Goal: Task Accomplishment & Management: Manage account settings

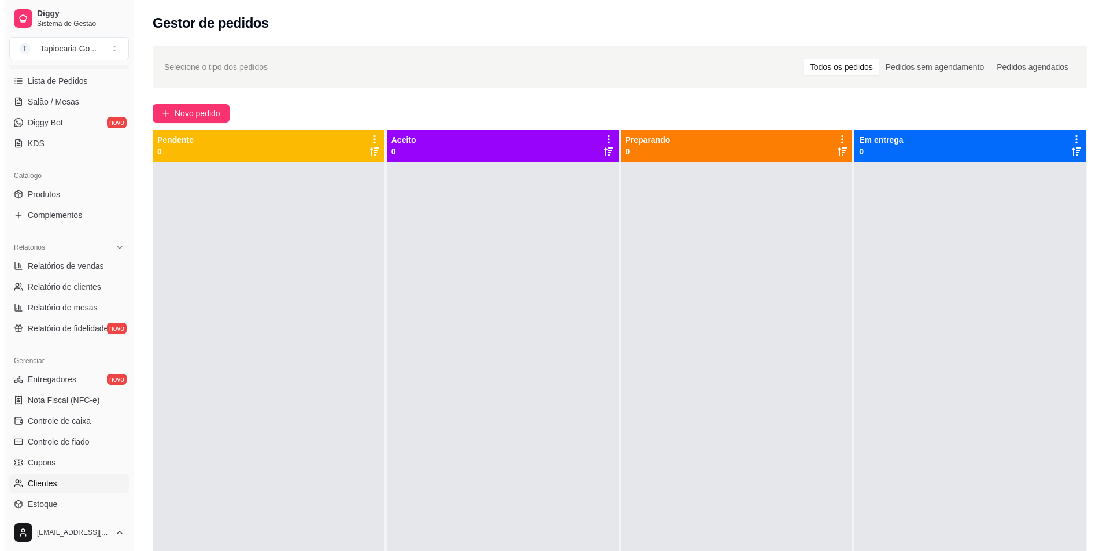
scroll to position [281, 0]
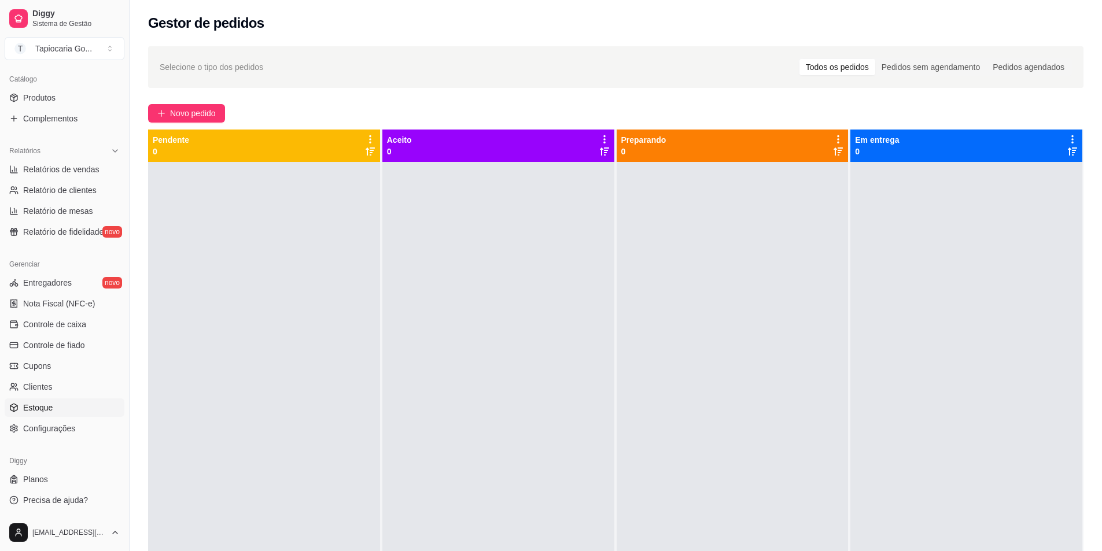
click at [89, 409] on link "Estoque" at bounding box center [65, 407] width 120 height 19
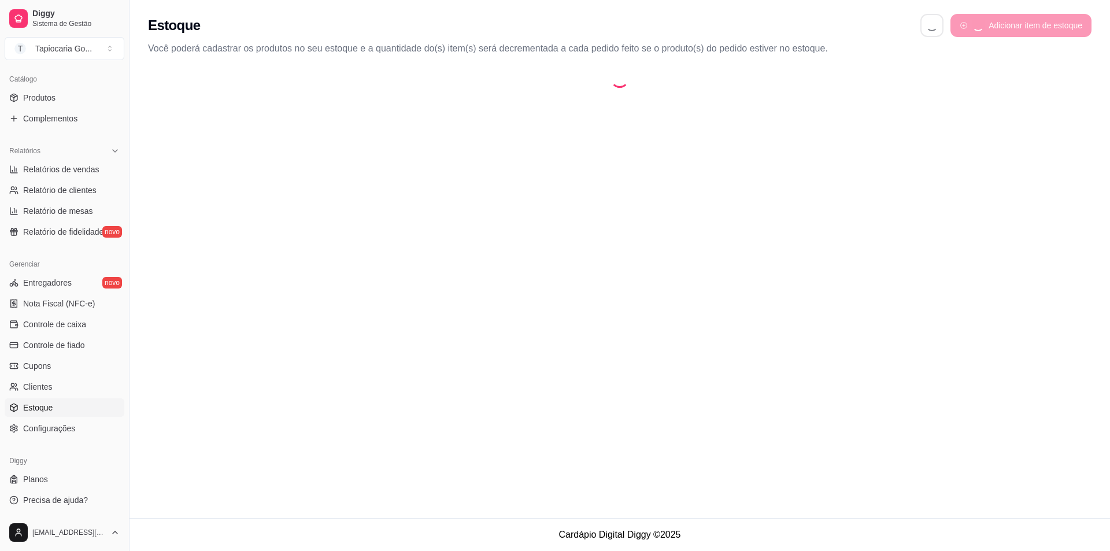
select select "QUANTITY_ORDER"
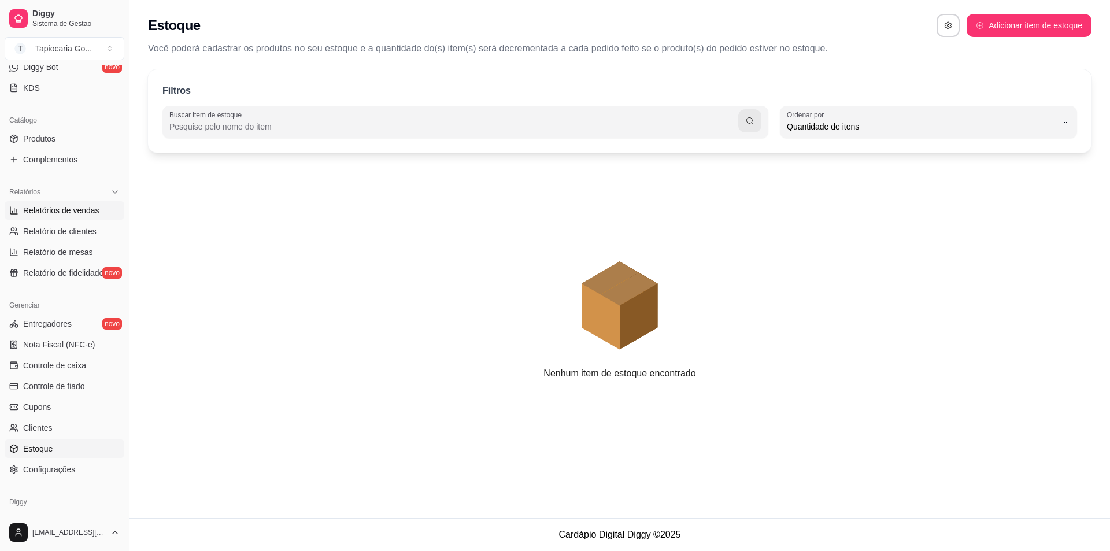
scroll to position [223, 0]
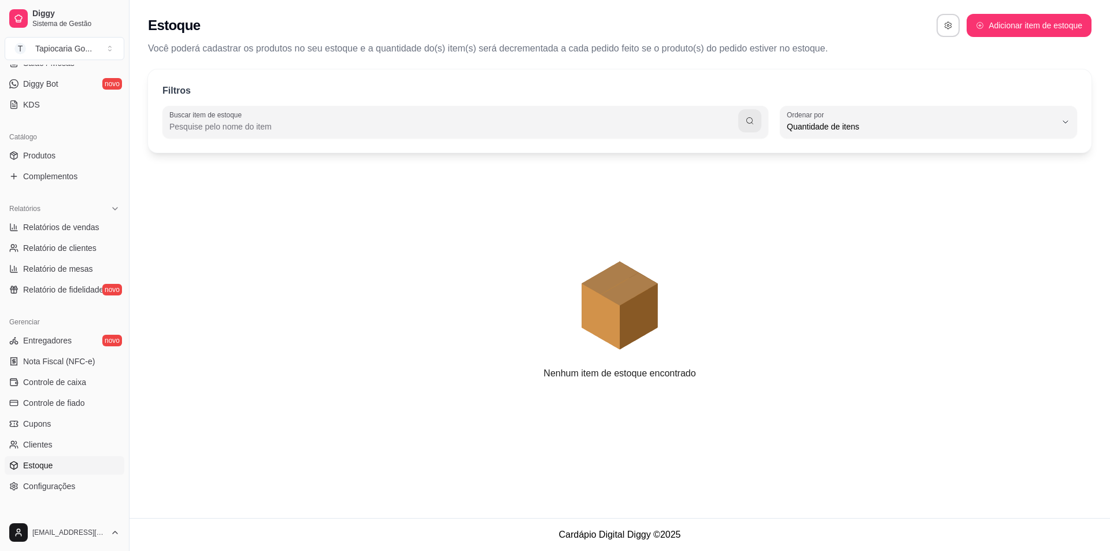
click at [78, 279] on ul "Relatórios de vendas Relatório de clientes Relatório de mesas Relatório de fide…" at bounding box center [65, 258] width 120 height 81
click at [69, 403] on span "Controle de fiado" at bounding box center [54, 403] width 62 height 12
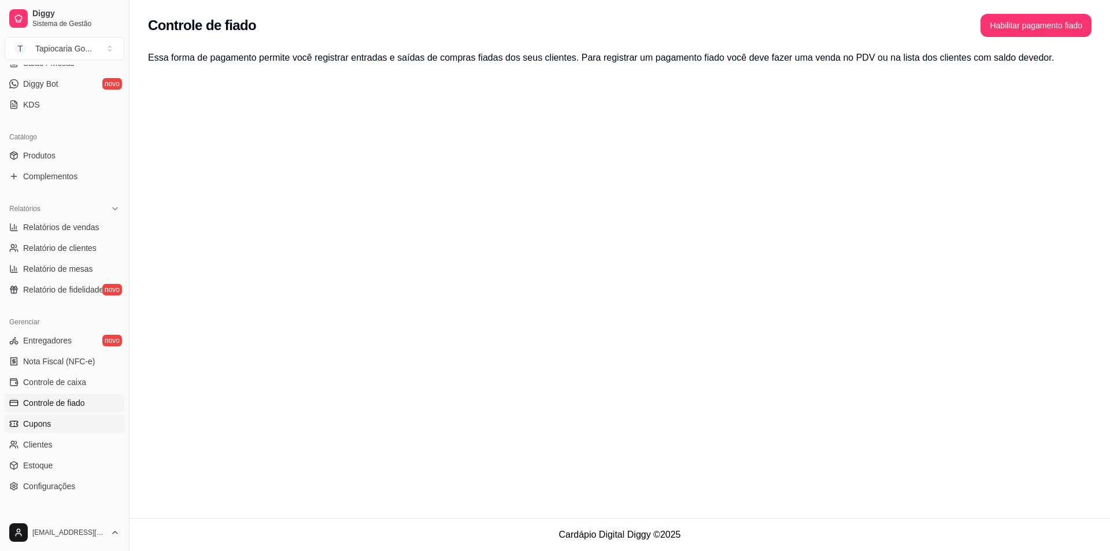
click at [68, 422] on link "Cupons" at bounding box center [65, 424] width 120 height 19
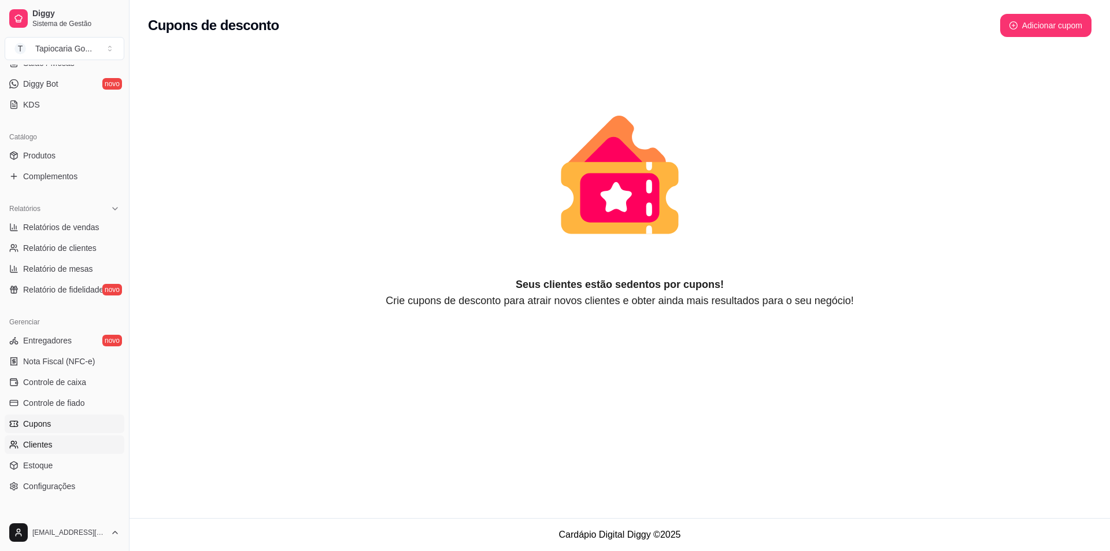
drag, startPoint x: 80, startPoint y: 434, endPoint x: 80, endPoint y: 441, distance: 6.4
click at [80, 437] on ul "Entregadores novo Nota Fiscal (NFC-e) Controle de caixa Controle de fiado Cupon…" at bounding box center [65, 413] width 120 height 164
click at [80, 443] on link "Clientes" at bounding box center [65, 444] width 120 height 19
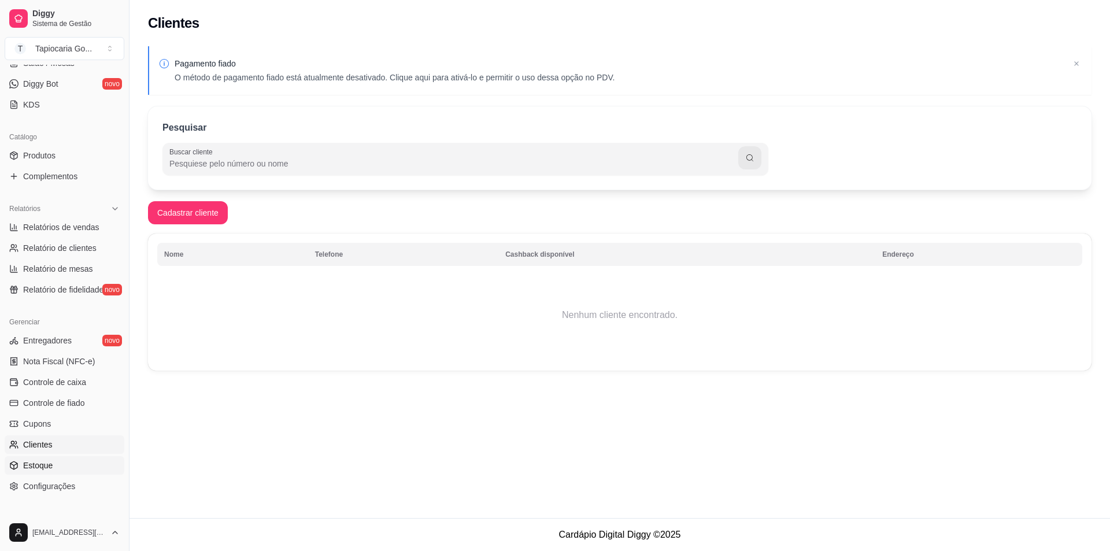
click at [78, 464] on link "Estoque" at bounding box center [65, 465] width 120 height 19
select select "QUANTITY_ORDER"
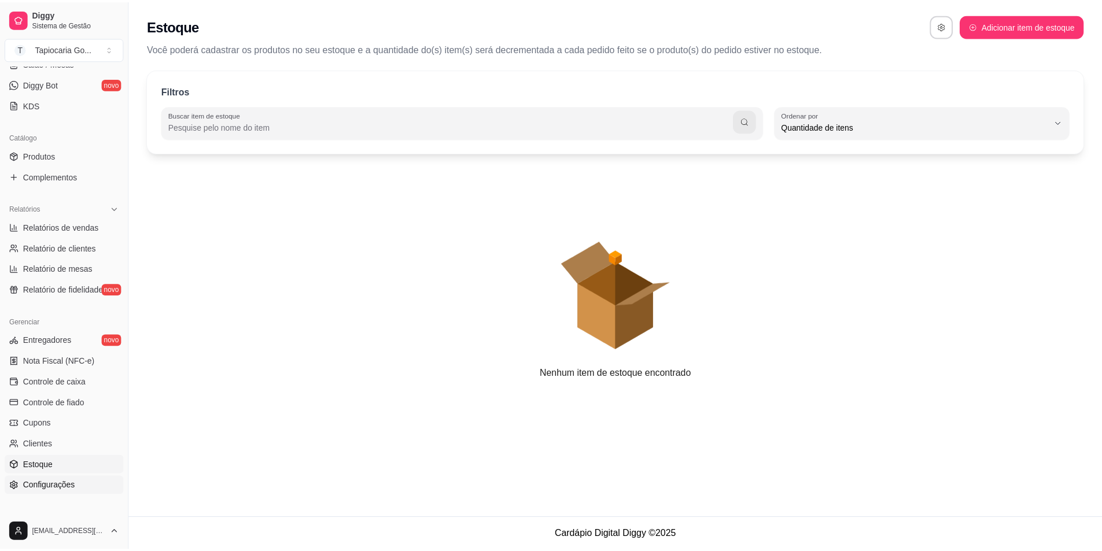
scroll to position [11, 0]
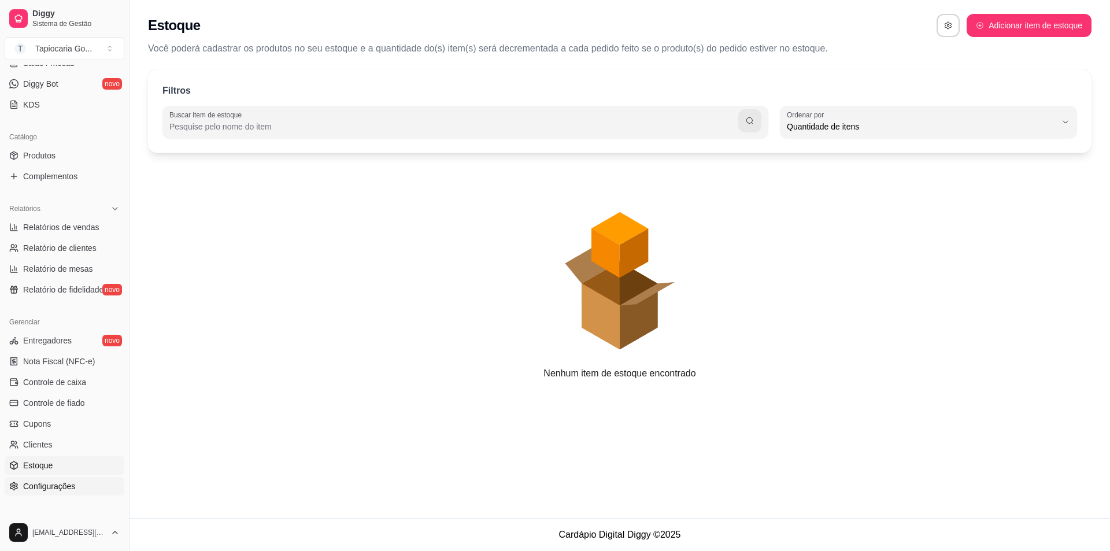
click at [75, 487] on link "Configurações" at bounding box center [65, 486] width 120 height 19
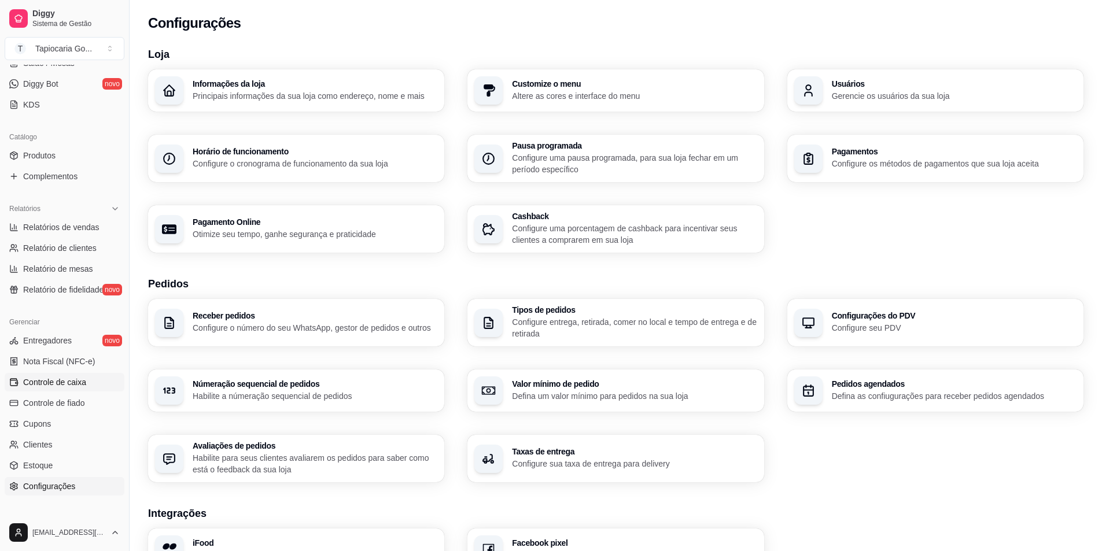
click at [93, 380] on link "Controle de caixa" at bounding box center [65, 382] width 120 height 19
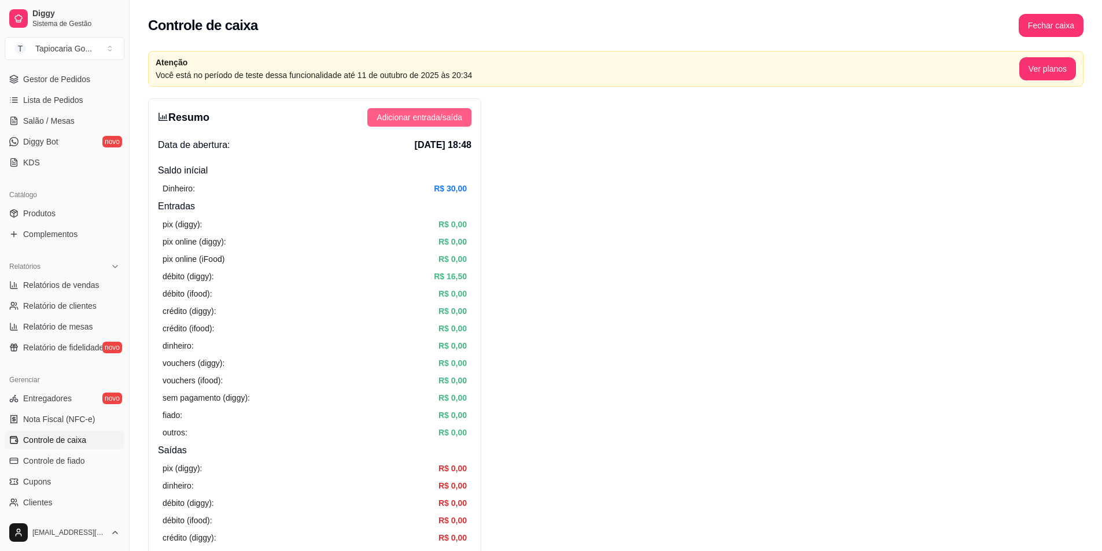
click at [417, 117] on span "Adicionar entrada/saída" at bounding box center [419, 117] width 86 height 13
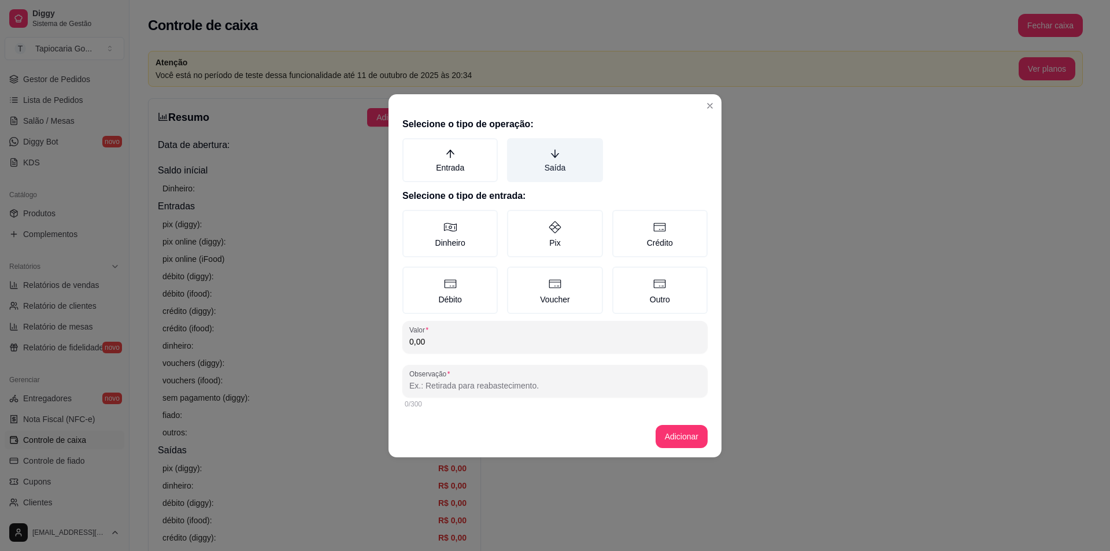
click at [570, 172] on label "Saída" at bounding box center [554, 160] width 95 height 44
click at [516, 147] on button "Saída" at bounding box center [511, 142] width 9 height 9
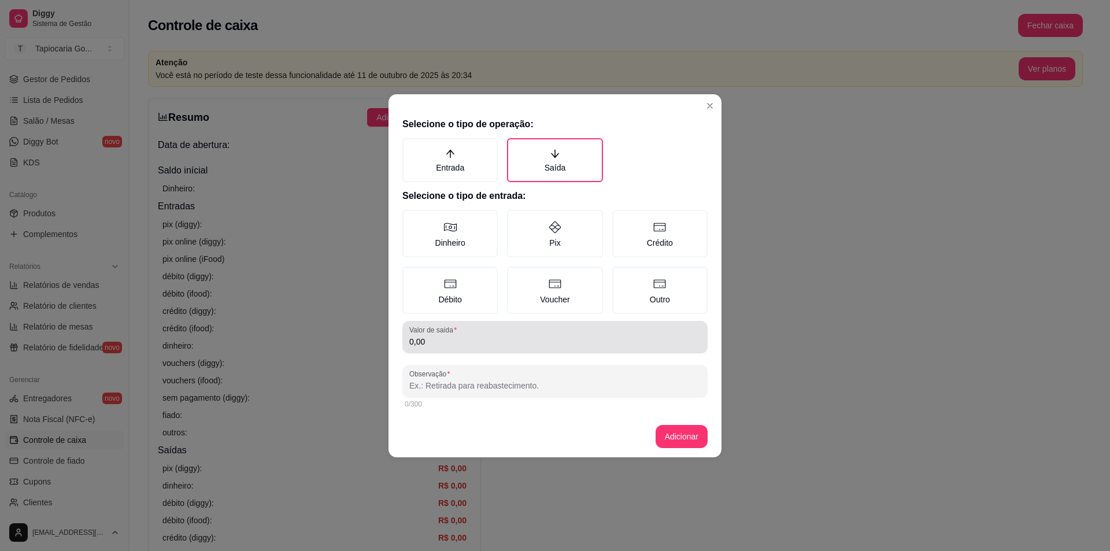
click at [458, 338] on input "0,00" at bounding box center [554, 342] width 291 height 12
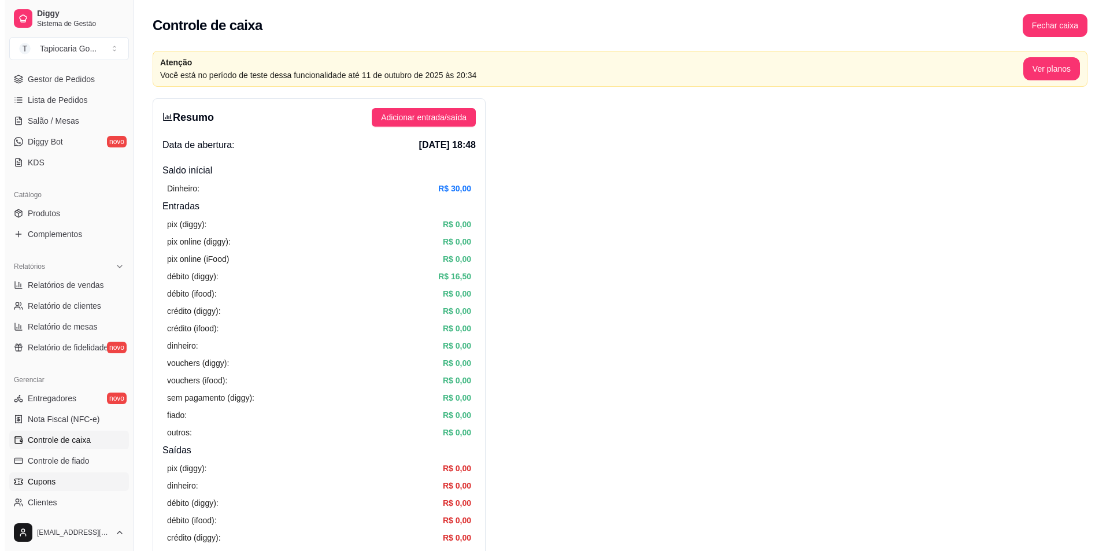
scroll to position [223, 0]
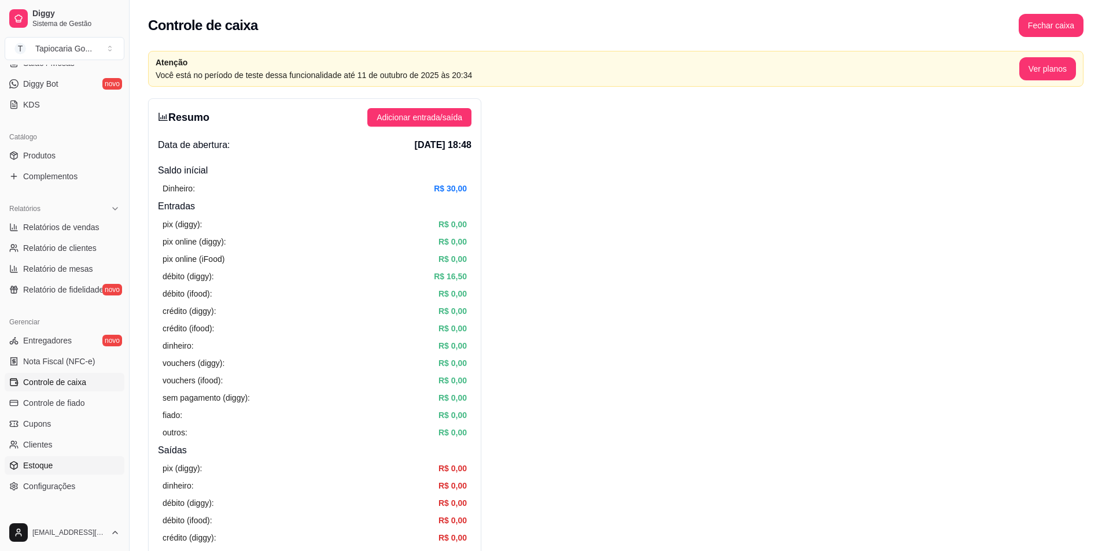
click at [60, 461] on link "Estoque" at bounding box center [65, 465] width 120 height 19
select select "QUANTITY_ORDER"
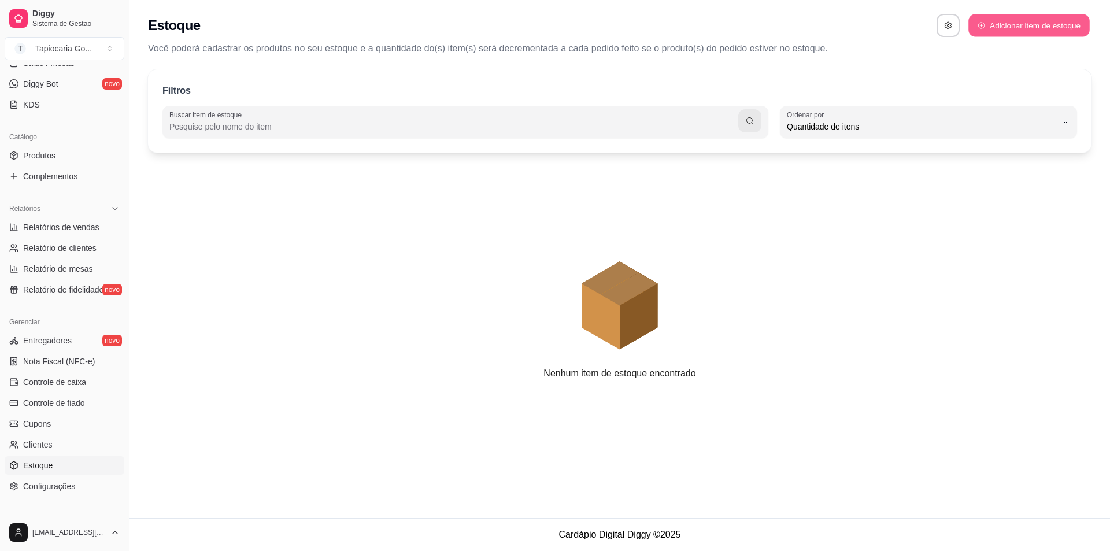
click at [998, 30] on button "Adicionar item de estoque" at bounding box center [1029, 25] width 121 height 23
select select "UN"
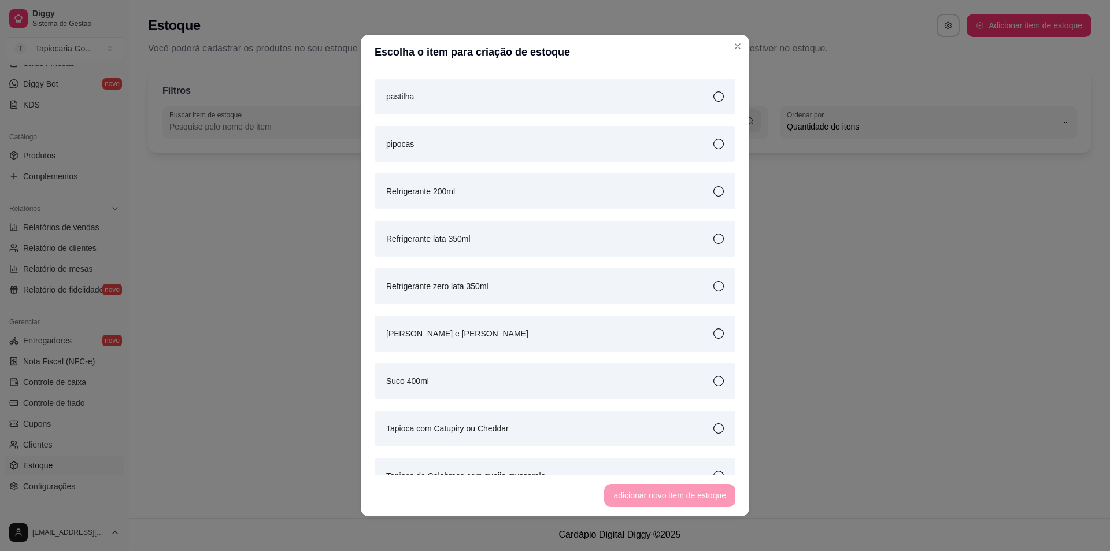
scroll to position [694, 0]
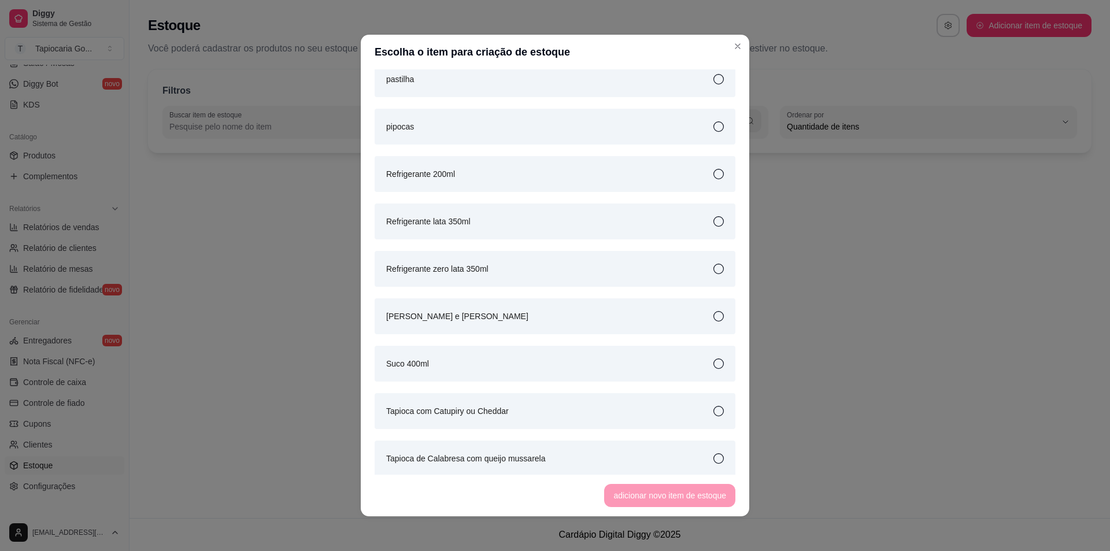
click at [595, 230] on div "Refrigerante lata 350ml" at bounding box center [555, 222] width 361 height 36
click at [720, 491] on button "adicionar novo item de estoque" at bounding box center [669, 495] width 131 height 23
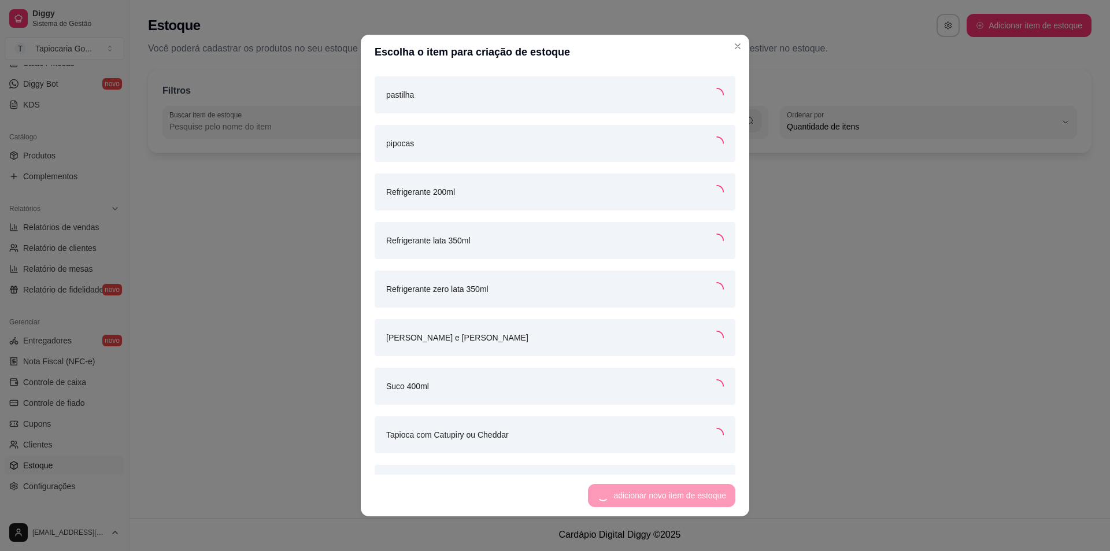
scroll to position [709, 0]
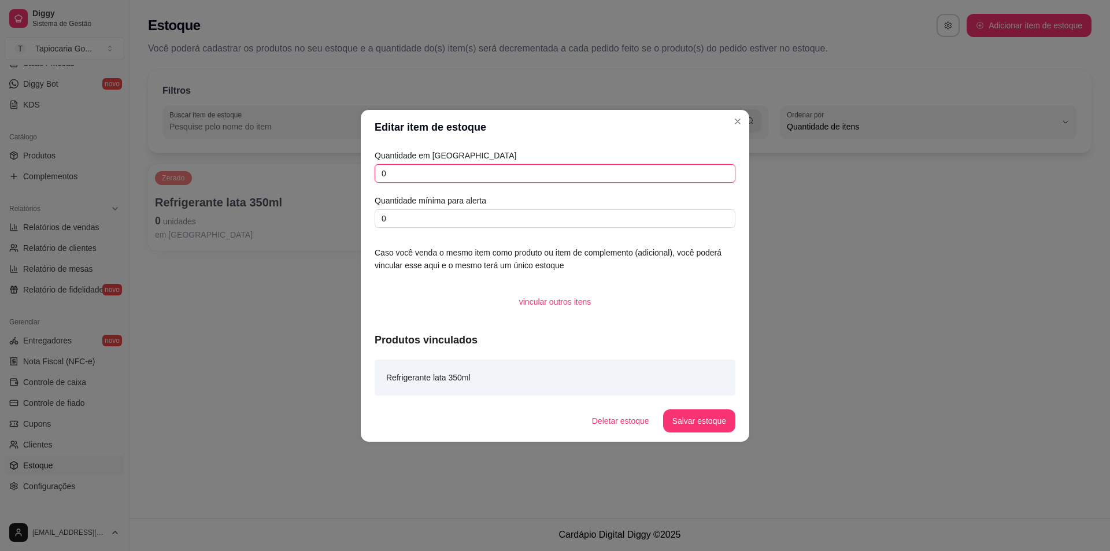
click at [461, 171] on input "0" at bounding box center [555, 173] width 361 height 19
click at [461, 165] on input "0" at bounding box center [555, 173] width 361 height 19
type input "0"
type input "13"
type input "0"
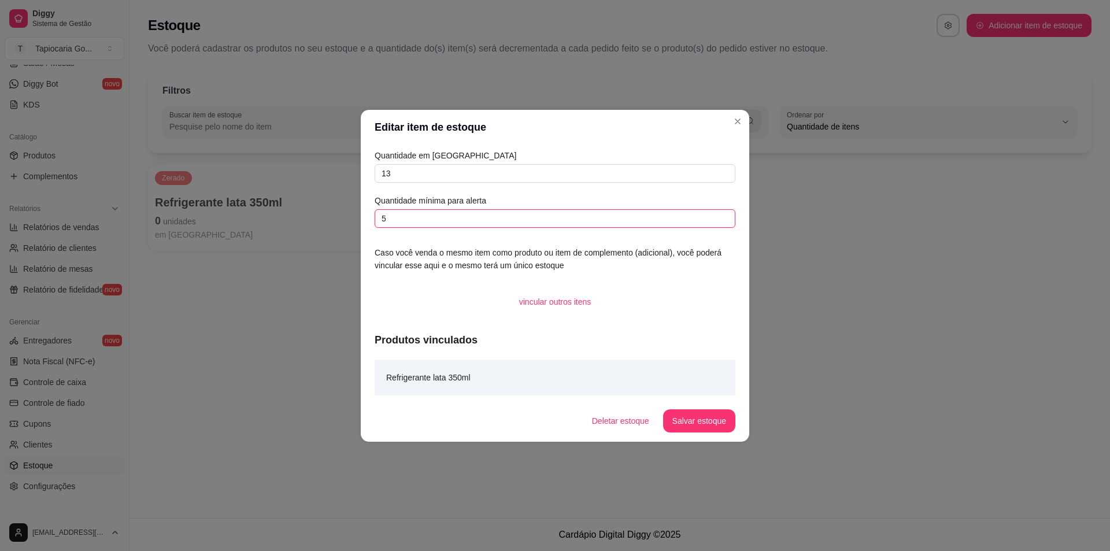
type input "5"
click at [507, 372] on div "Refrigerante lata 350ml" at bounding box center [555, 378] width 361 height 36
click at [716, 424] on button "Salvar estoque" at bounding box center [699, 420] width 72 height 23
click at [479, 373] on div "Refrigerante lata 350ml" at bounding box center [555, 378] width 361 height 36
click at [461, 379] on article "Refrigerante lata 350ml" at bounding box center [428, 377] width 84 height 13
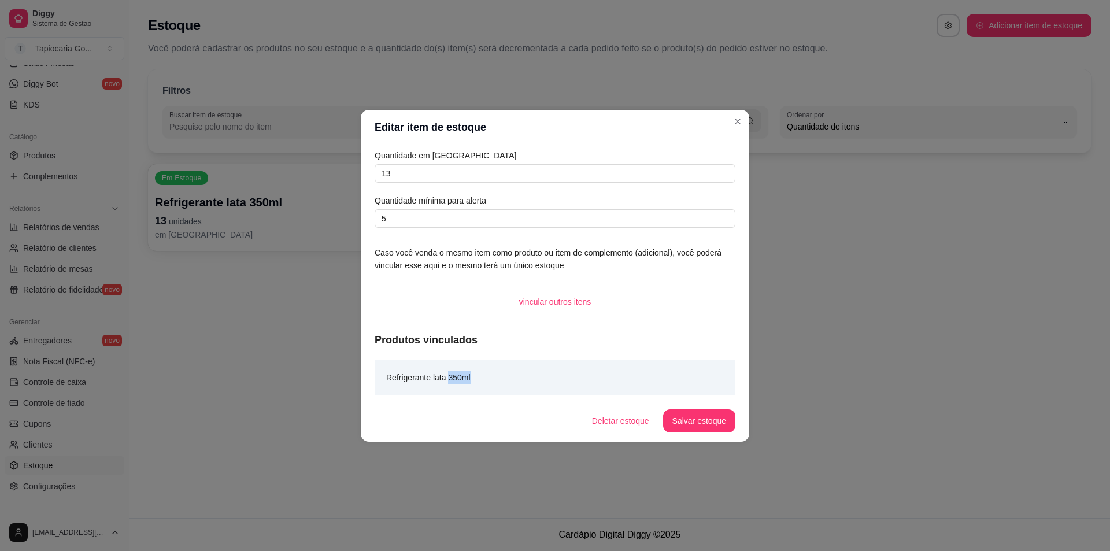
click at [463, 379] on article "Refrigerante lata 350ml" at bounding box center [428, 377] width 84 height 13
drag, startPoint x: 723, startPoint y: 379, endPoint x: 715, endPoint y: 387, distance: 11.4
click at [722, 380] on div "Refrigerante lata 350ml" at bounding box center [555, 378] width 361 height 36
click at [435, 174] on input "13" at bounding box center [555, 173] width 361 height 19
type input "1"
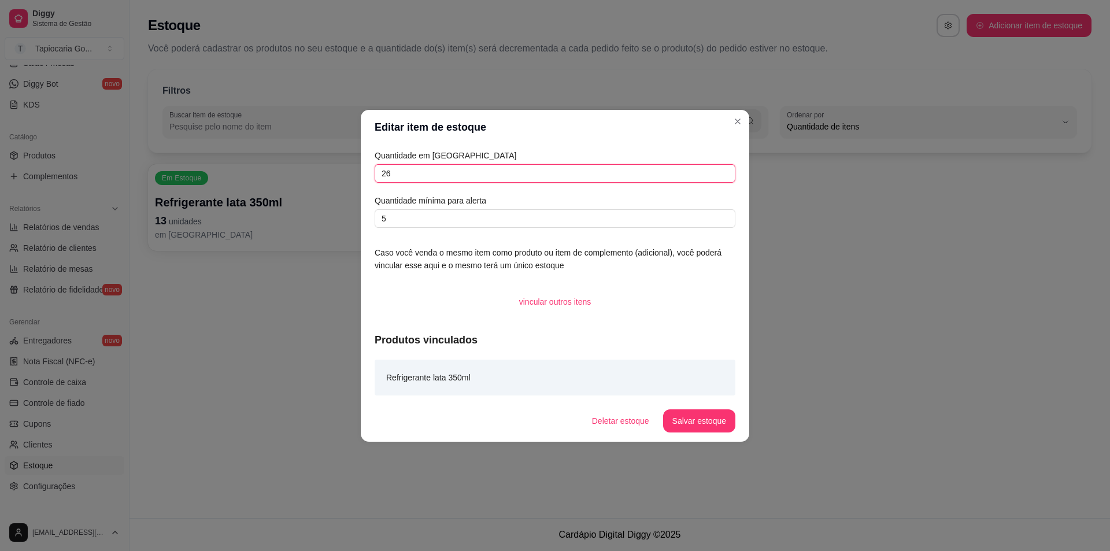
type input "26"
click at [693, 413] on button "Salvar estoque" at bounding box center [699, 420] width 72 height 23
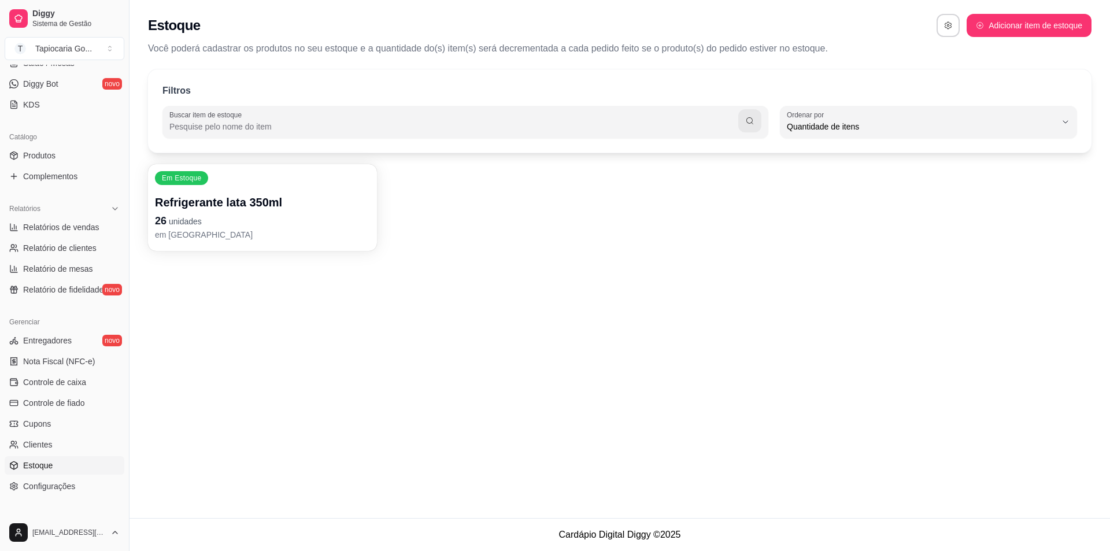
click at [1019, 22] on button "Adicionar item de estoque" at bounding box center [1029, 25] width 125 height 23
select select "UN"
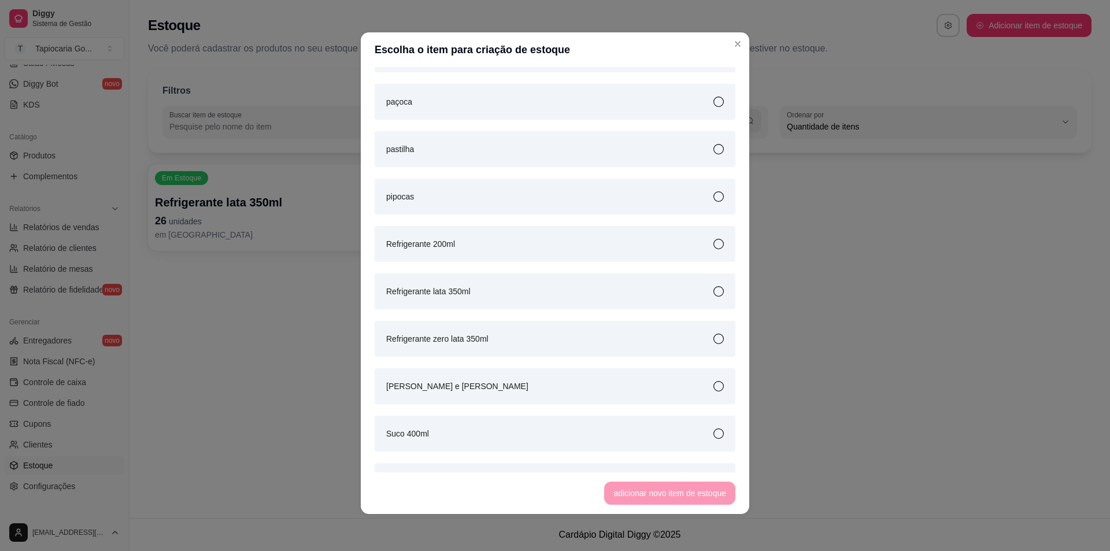
scroll to position [602, 0]
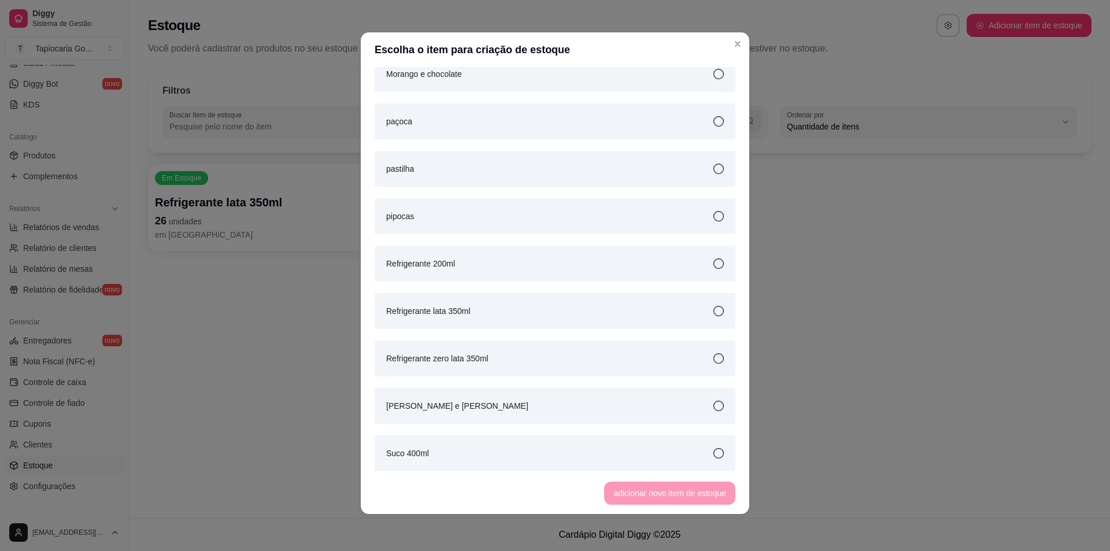
click at [502, 353] on div "Refrigerante zero lata 350ml" at bounding box center [555, 359] width 361 height 36
click at [689, 497] on button "adicionar novo item de estoque" at bounding box center [670, 493] width 127 height 23
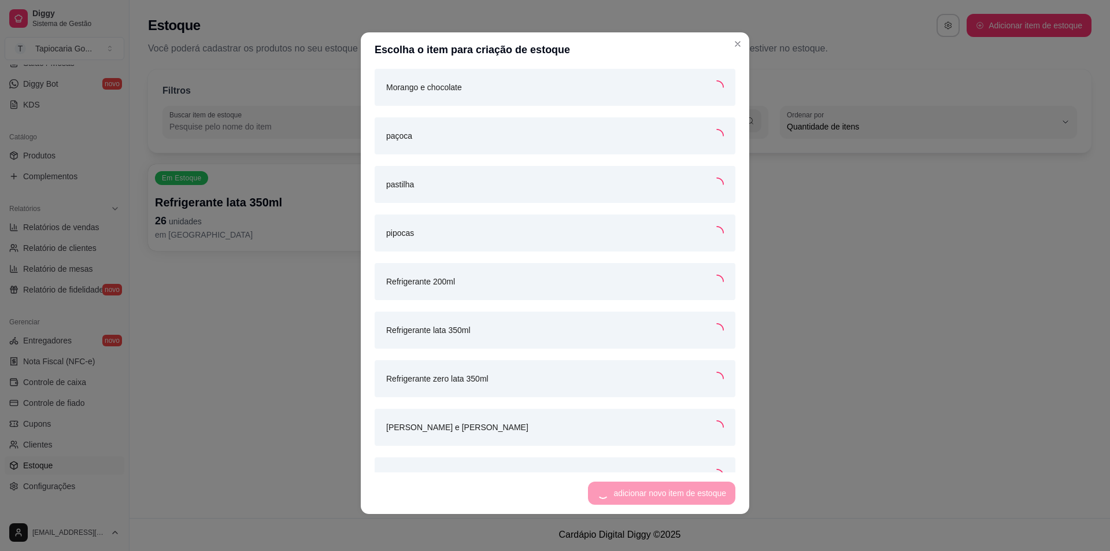
scroll to position [615, 0]
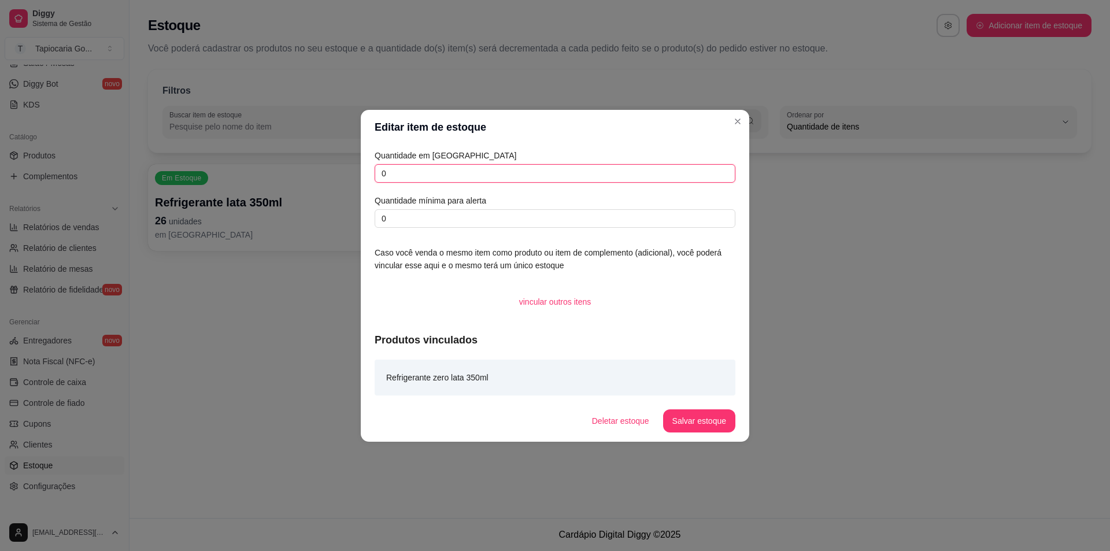
click at [466, 170] on input "0" at bounding box center [555, 173] width 361 height 19
type input "0"
type input "1"
click at [444, 224] on input "0" at bounding box center [555, 218] width 361 height 19
type input "0"
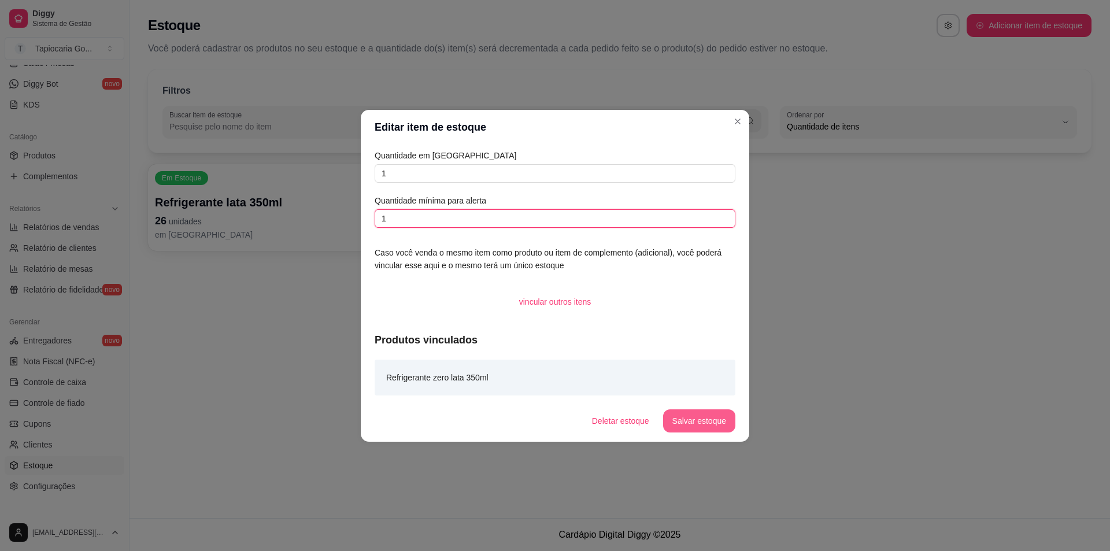
type input "1"
click at [715, 423] on button "Salvar estoque" at bounding box center [699, 420] width 71 height 23
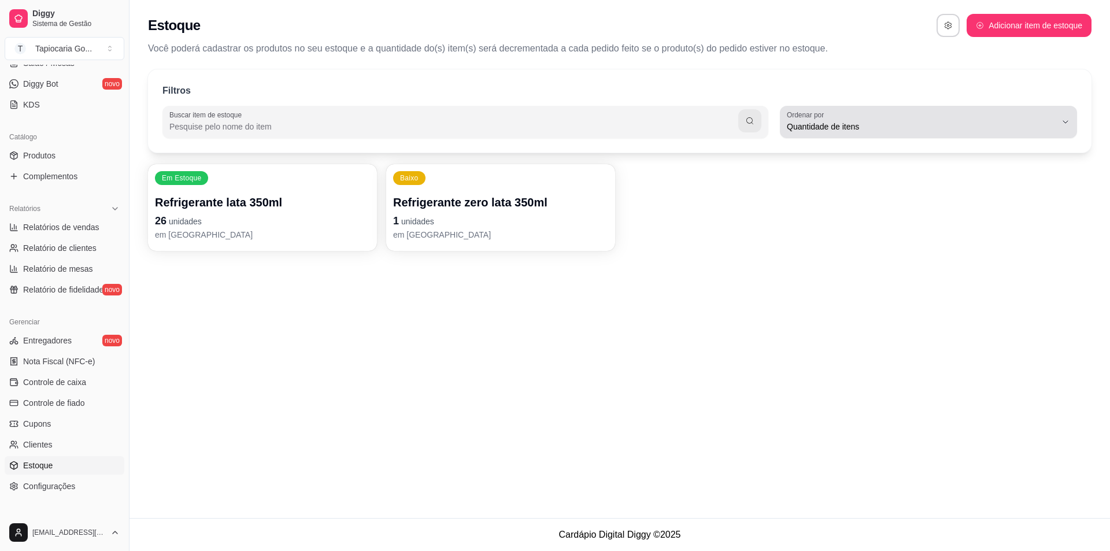
click at [978, 119] on div "Quantidade de itens" at bounding box center [921, 121] width 269 height 23
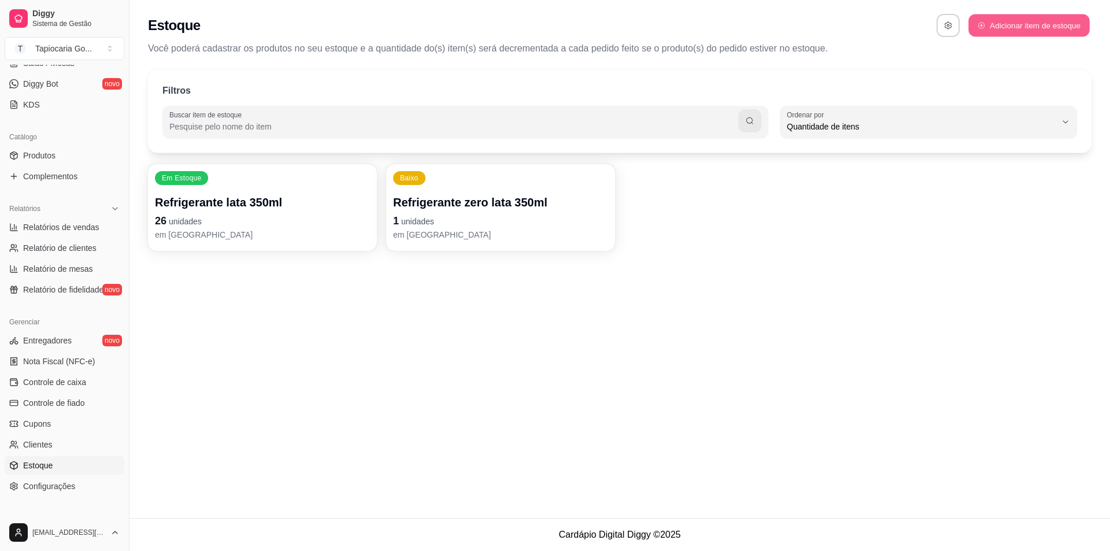
click at [1047, 19] on button "Adicionar item de estoque" at bounding box center [1029, 25] width 121 height 23
select select "UN"
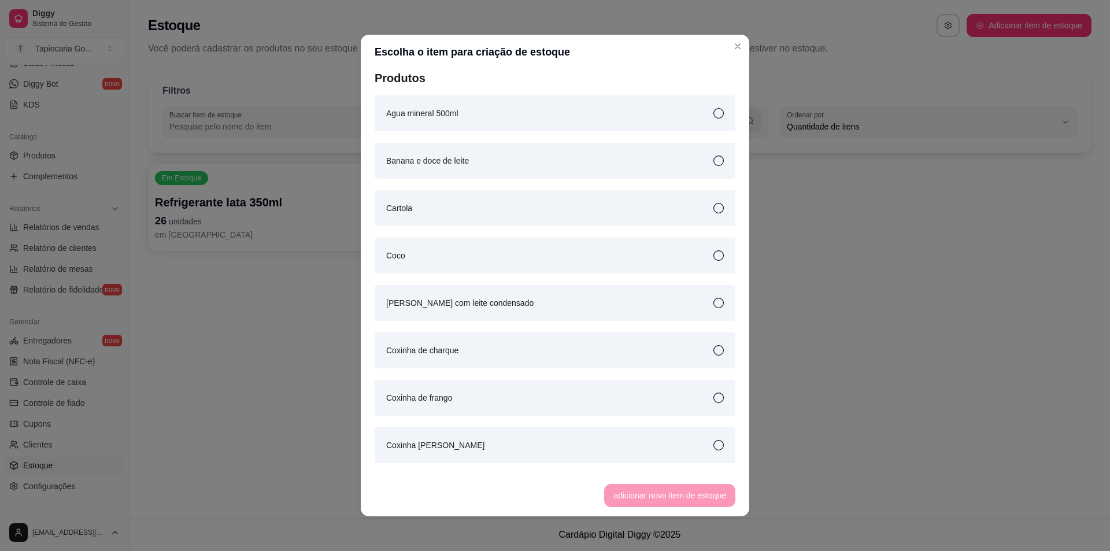
scroll to position [0, 0]
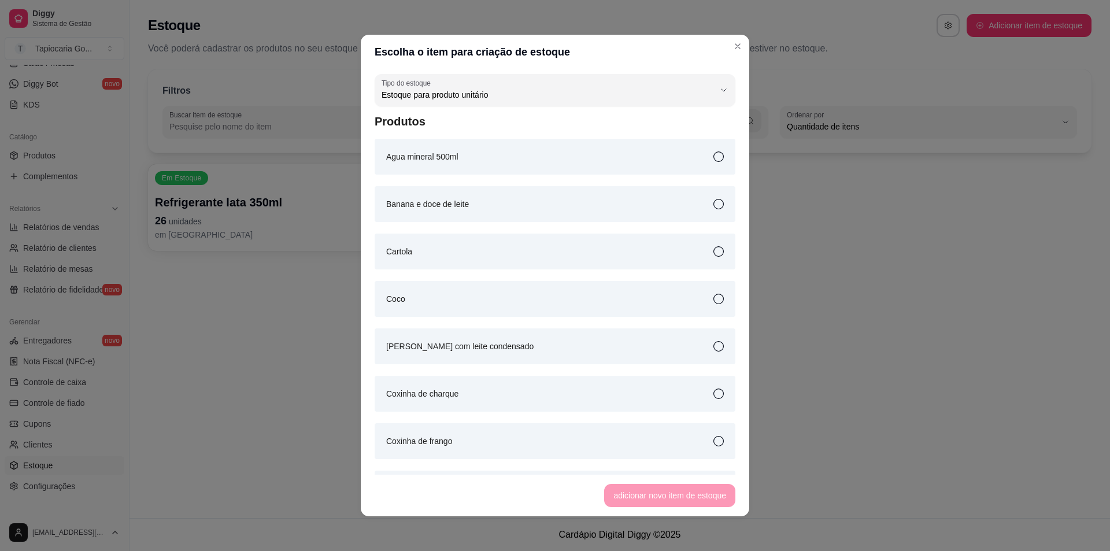
click at [462, 167] on div "Agua mineral 500ml" at bounding box center [555, 157] width 361 height 36
click at [675, 498] on button "adicionar novo item de estoque" at bounding box center [669, 495] width 131 height 23
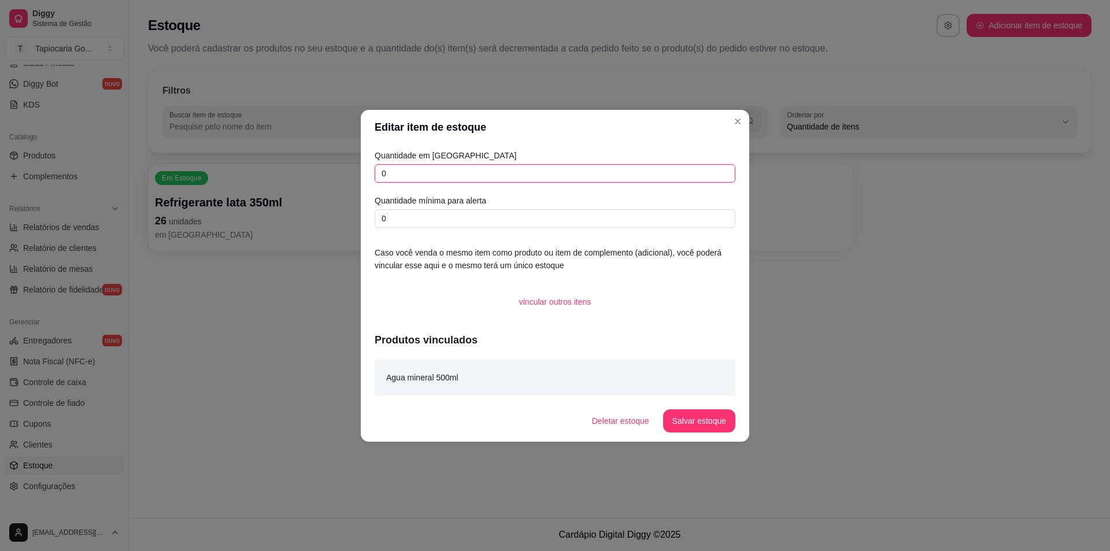
click at [483, 171] on input "0" at bounding box center [555, 173] width 361 height 19
type input "0"
type input "21"
click at [596, 230] on div "Quantidade em estoque 21 Quantidade mínima para alerta 0 Caso você venda o mesm…" at bounding box center [555, 273] width 389 height 256
click at [581, 216] on input "0" at bounding box center [555, 218] width 361 height 19
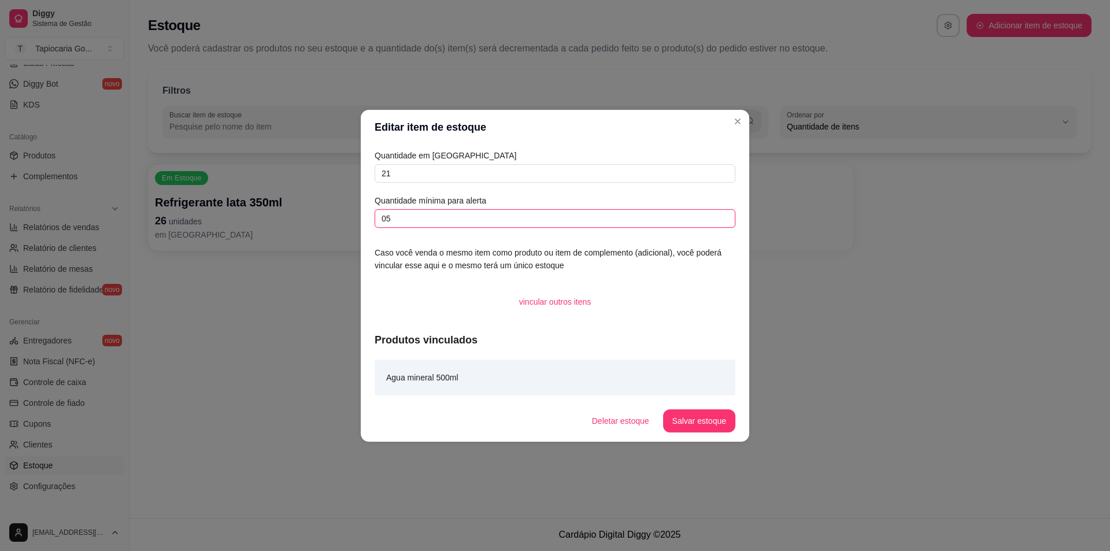
type input "0"
type input "5"
click at [707, 412] on button "Salvar estoque" at bounding box center [699, 420] width 71 height 23
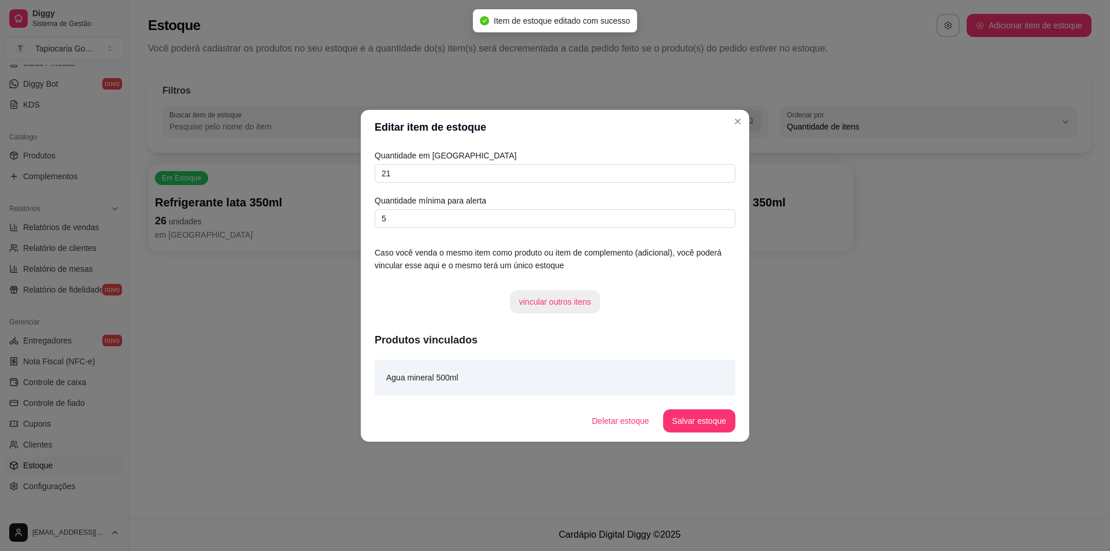
click at [553, 298] on button "vincular outros itens" at bounding box center [555, 301] width 91 height 23
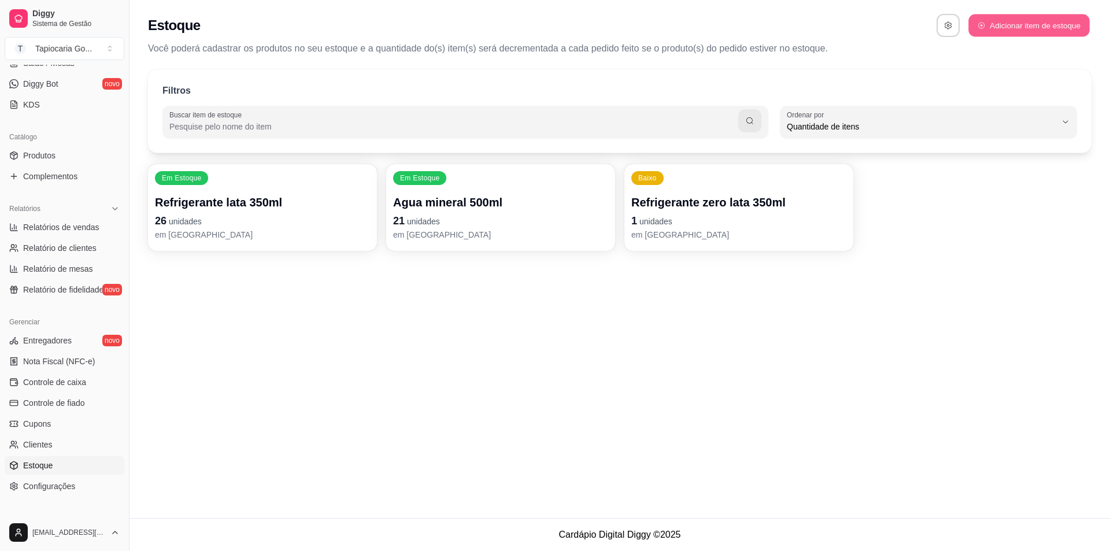
click at [999, 32] on button "Adicionar item de estoque" at bounding box center [1029, 25] width 121 height 23
select select "UN"
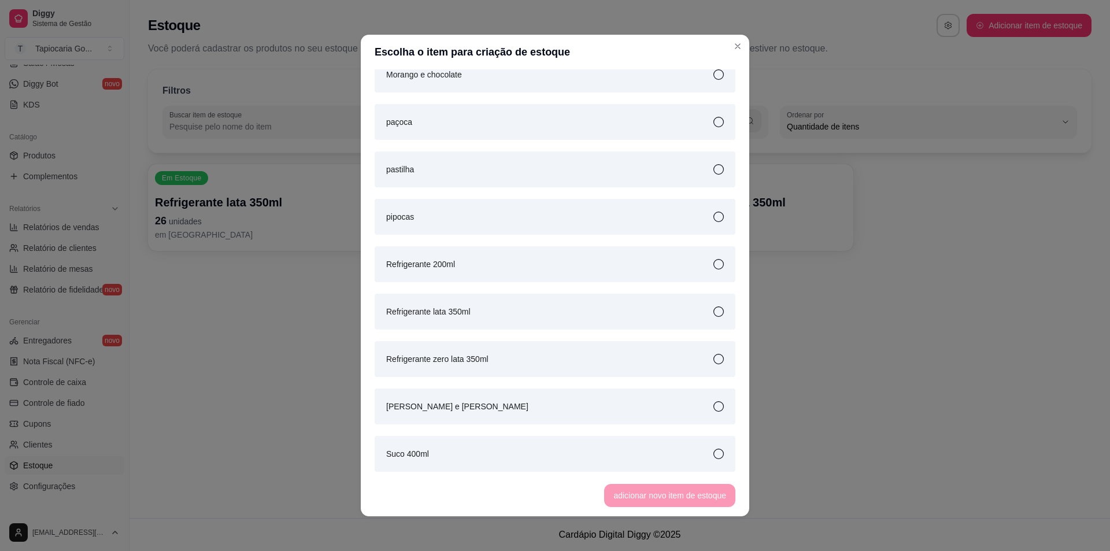
scroll to position [694, 0]
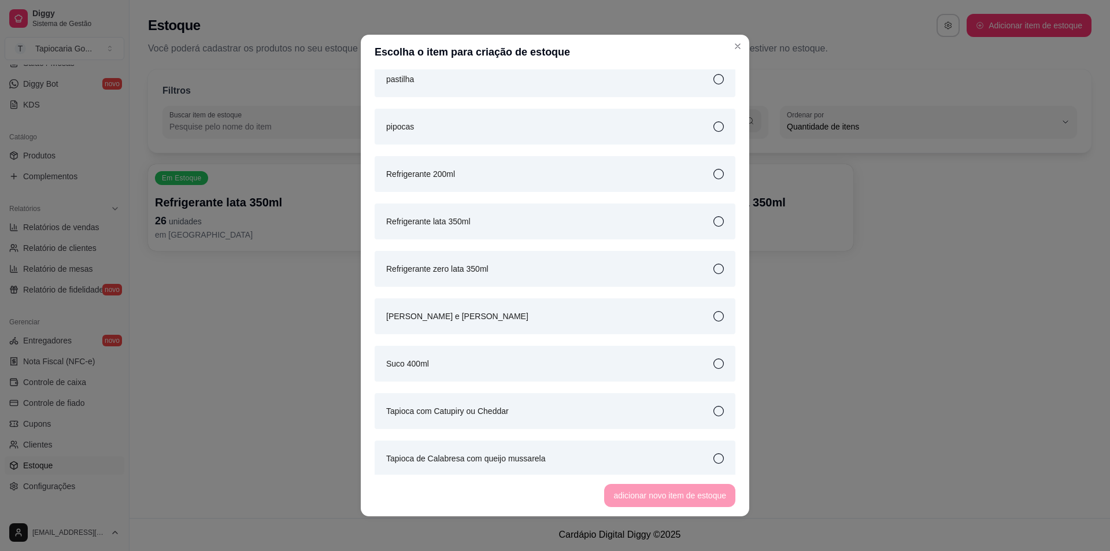
click at [484, 180] on div "Refrigerante 200ml" at bounding box center [555, 174] width 361 height 36
click at [675, 491] on button "adicionar novo item de estoque" at bounding box center [669, 495] width 131 height 23
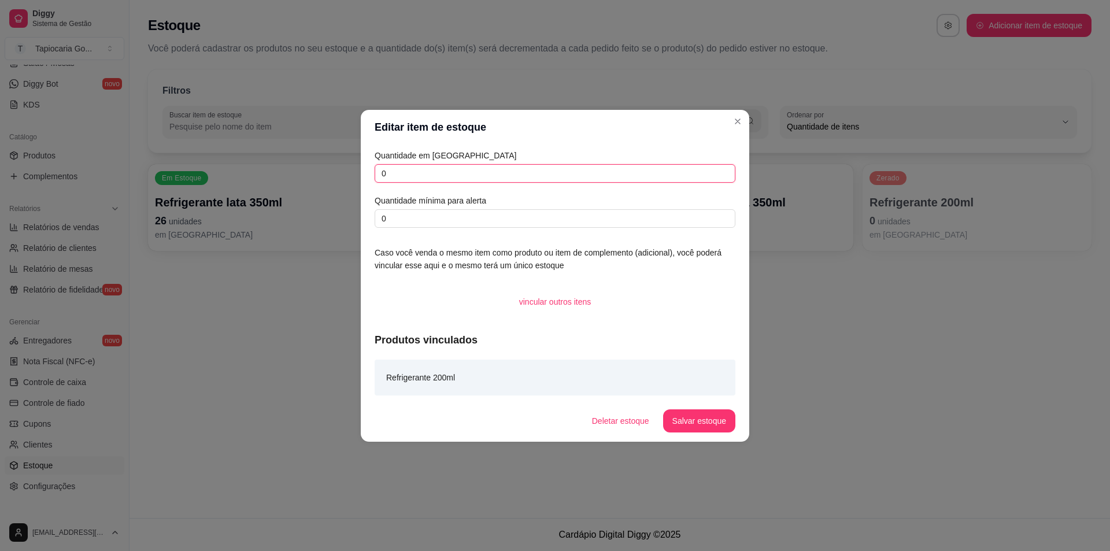
click at [465, 169] on input "0" at bounding box center [555, 173] width 361 height 19
type input "4"
drag, startPoint x: 421, startPoint y: 214, endPoint x: 427, endPoint y: 215, distance: 5.9
click at [423, 214] on input "0" at bounding box center [555, 218] width 361 height 19
type input "0"
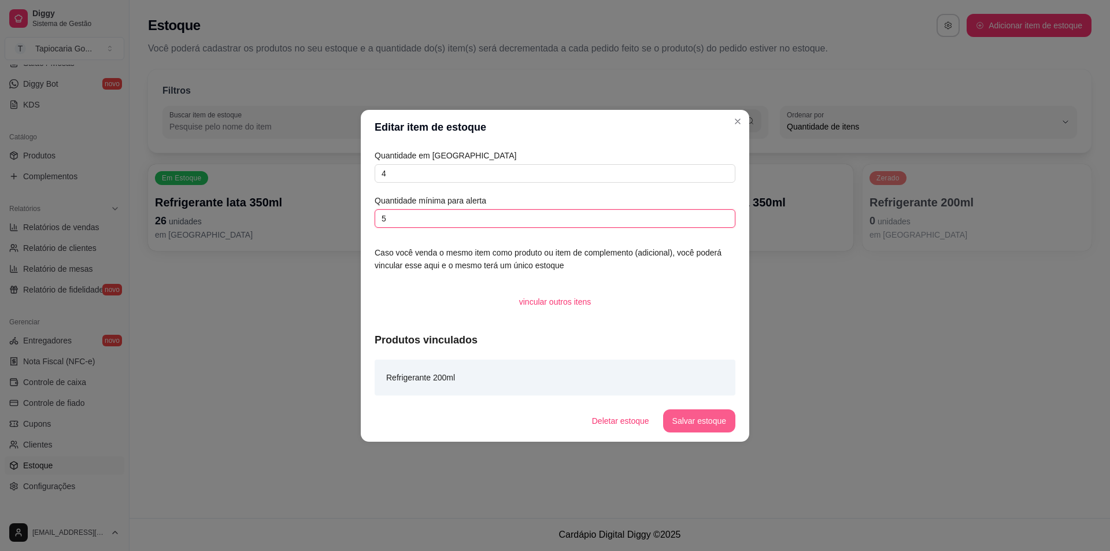
type input "5"
click at [700, 427] on button "Salvar estoque" at bounding box center [699, 420] width 72 height 23
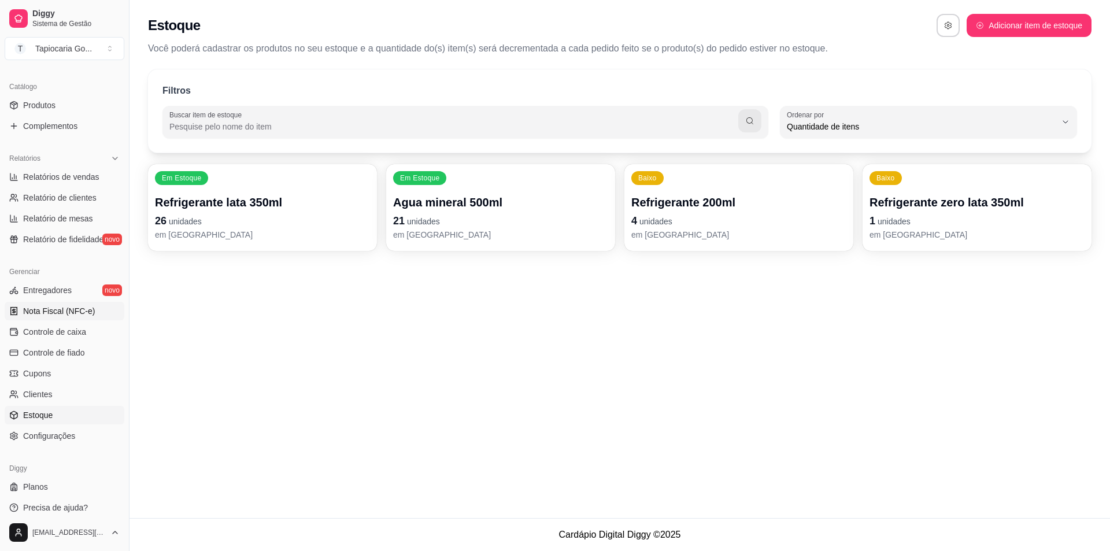
scroll to position [281, 0]
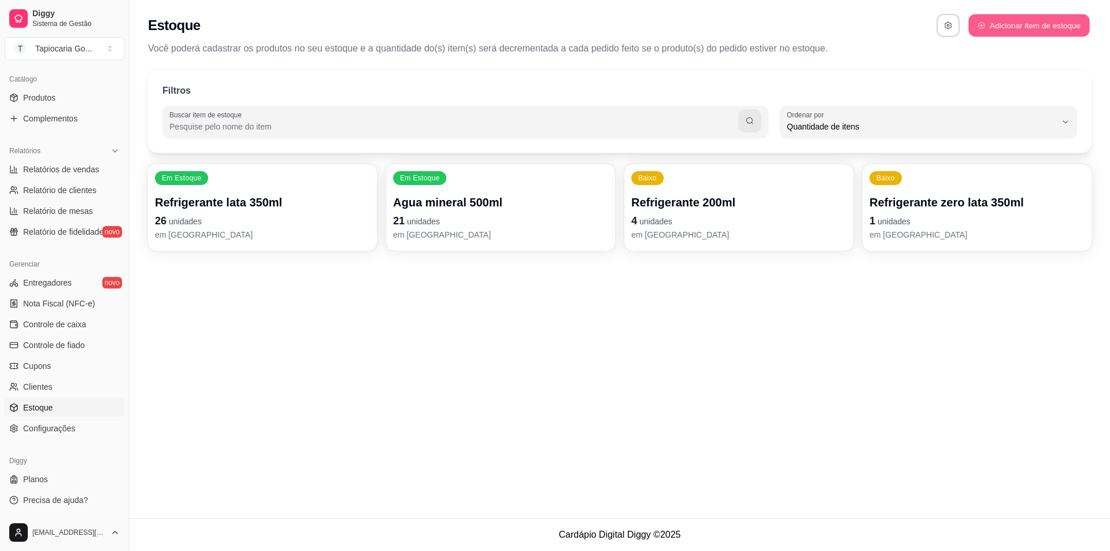
click at [1046, 25] on button "Adicionar item de estoque" at bounding box center [1029, 25] width 121 height 23
select select "UN"
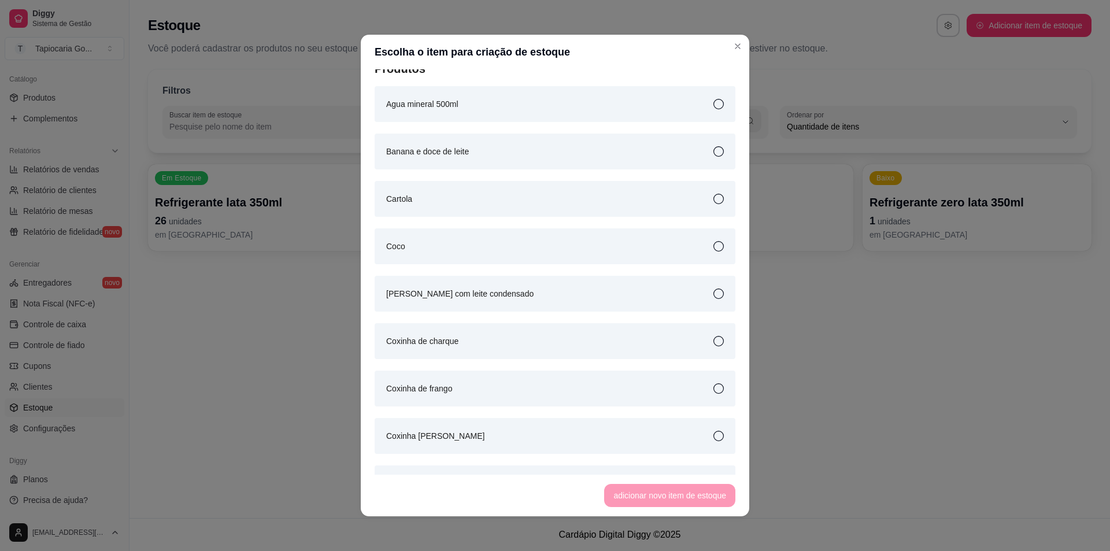
scroll to position [0, 0]
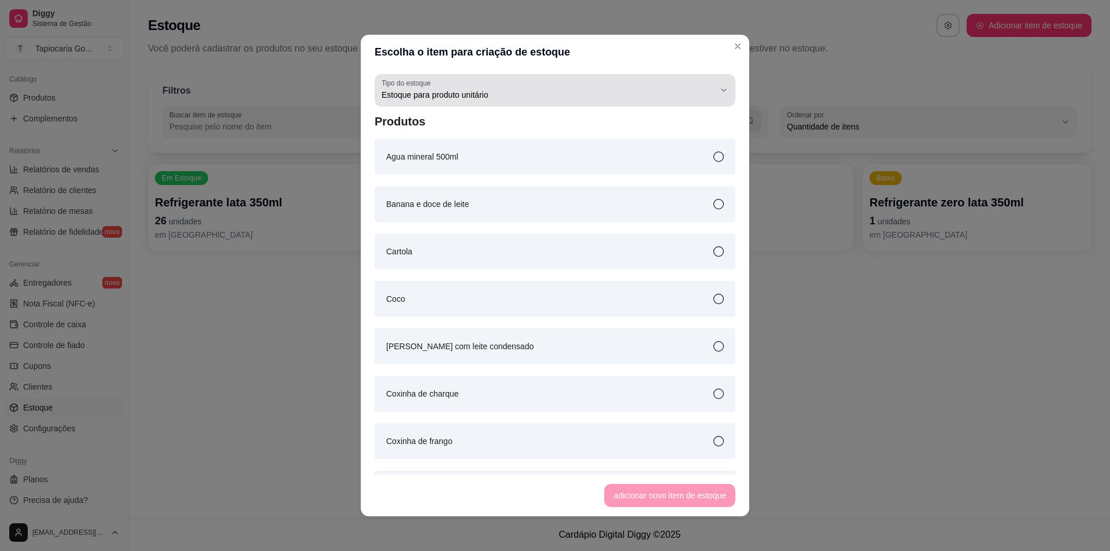
click at [559, 91] on span "Estoque para produto unitário" at bounding box center [548, 95] width 333 height 12
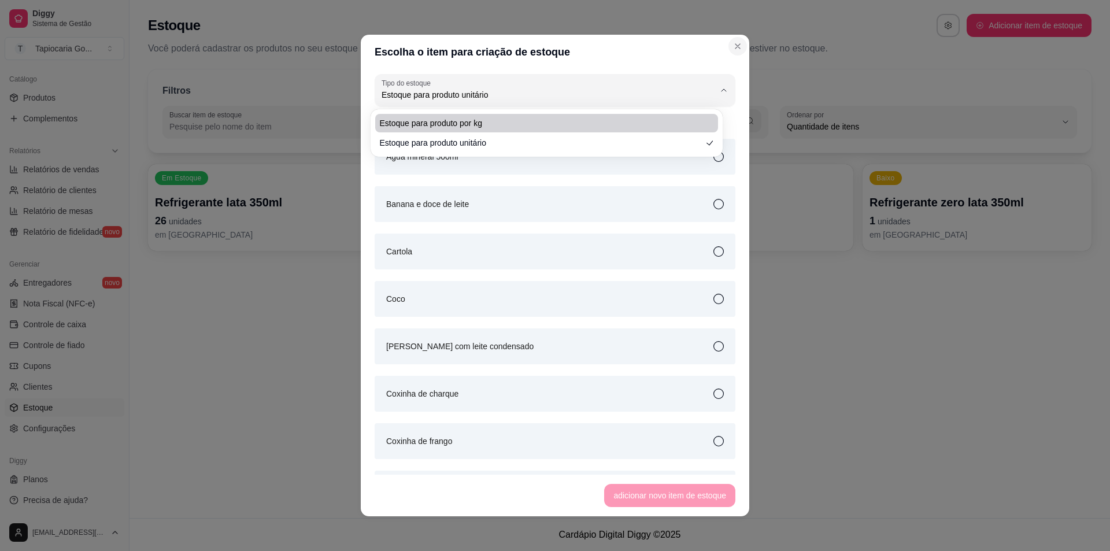
click at [735, 38] on button "Close" at bounding box center [738, 46] width 19 height 19
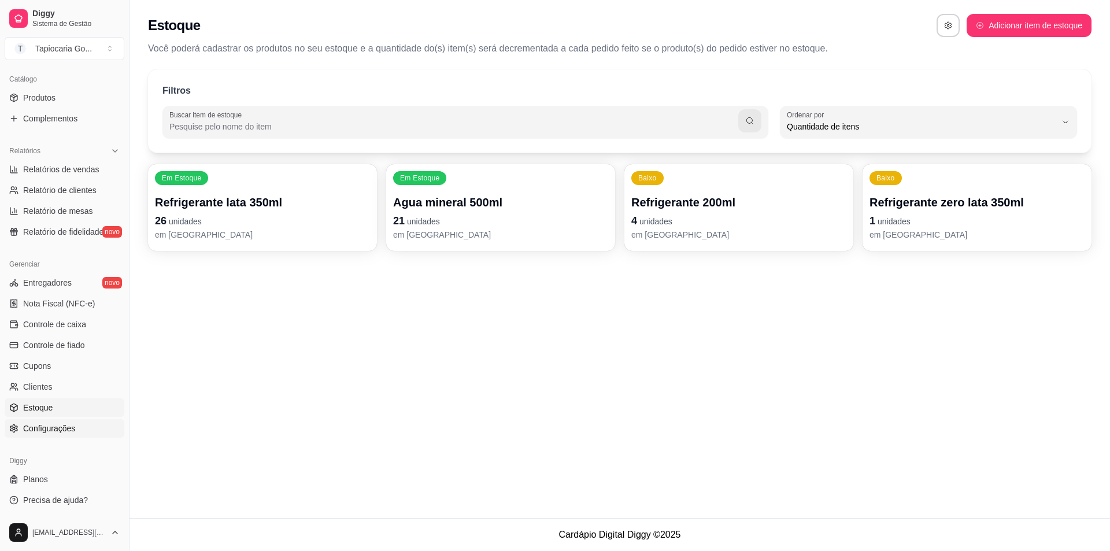
click at [66, 430] on span "Configurações" at bounding box center [49, 429] width 52 height 12
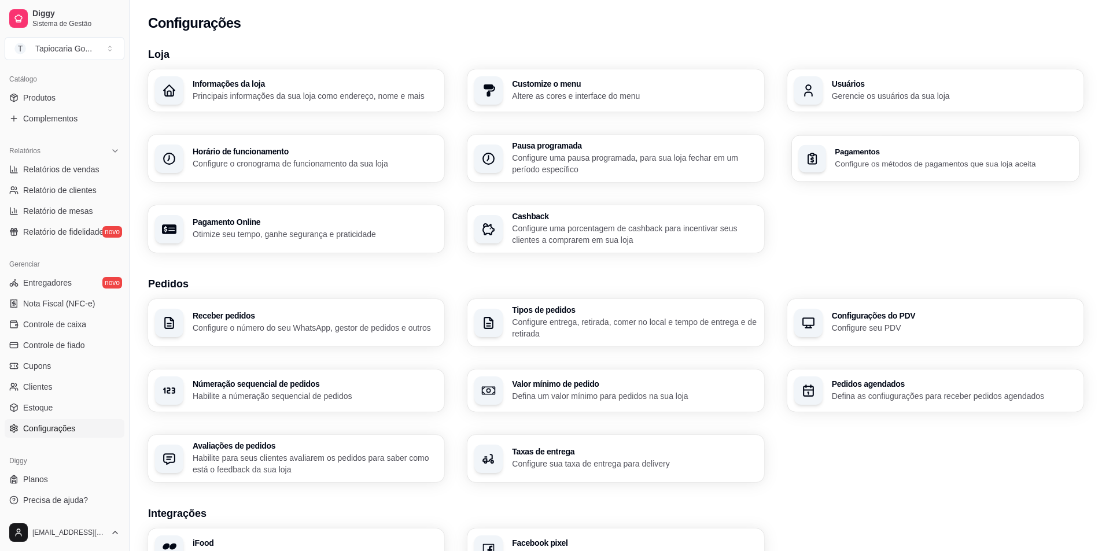
click at [953, 139] on div "Pagamentos Configure os métodos de pagamentos que sua loja aceita" at bounding box center [934, 158] width 287 height 46
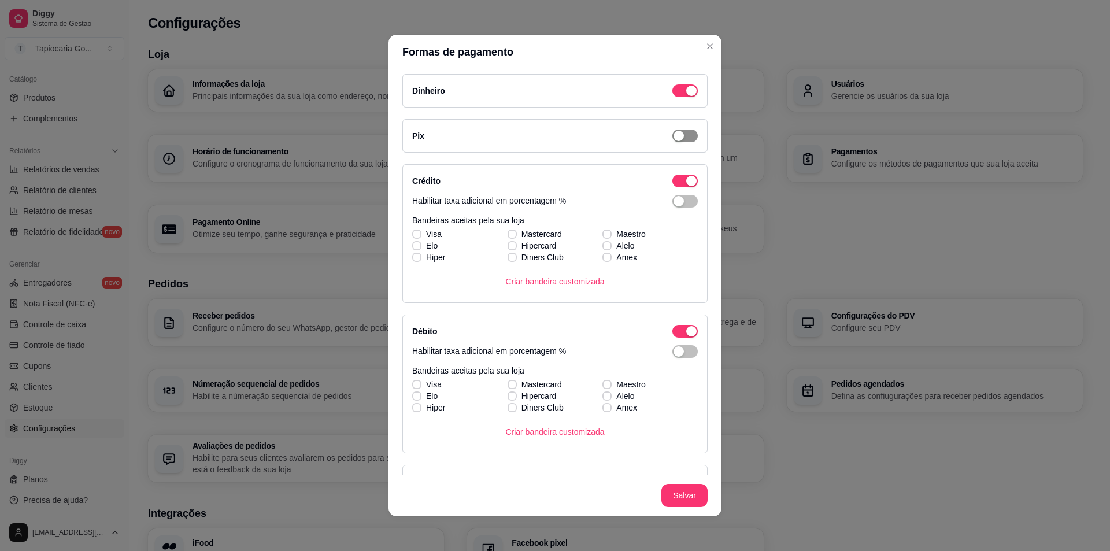
click at [674, 138] on div "button" at bounding box center [679, 136] width 10 height 10
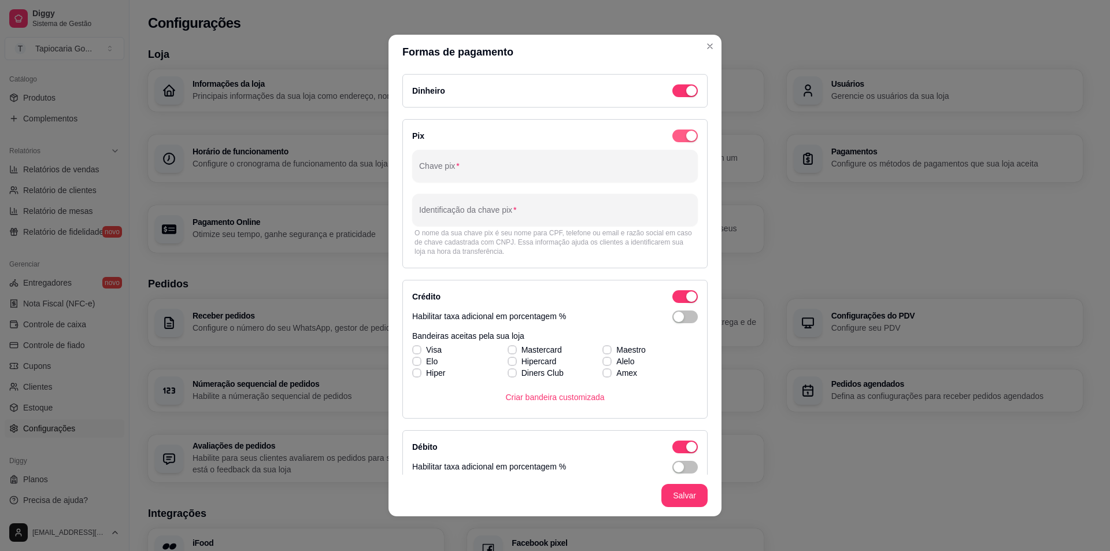
click at [672, 135] on span "button" at bounding box center [684, 136] width 25 height 13
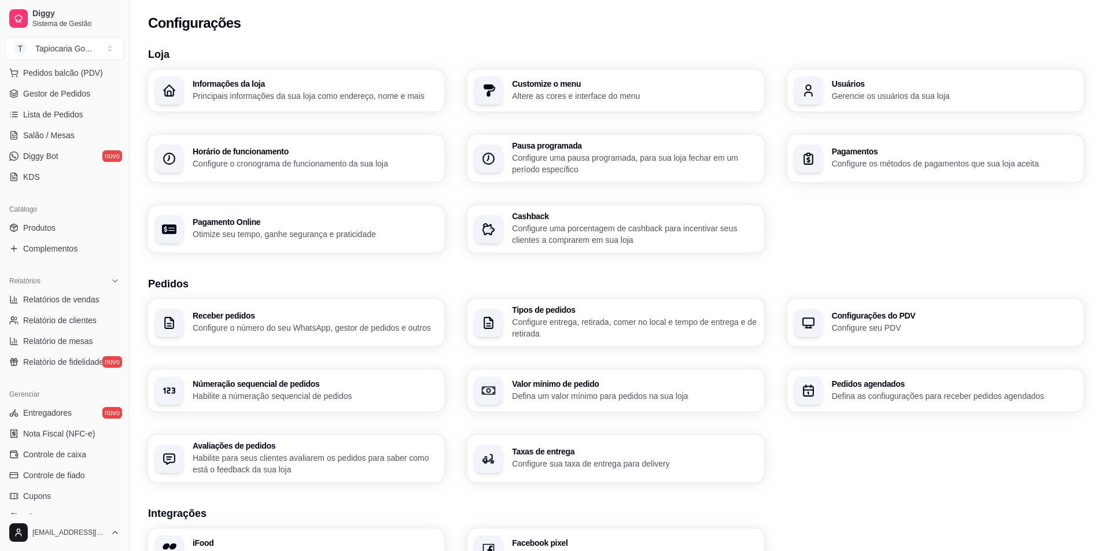
scroll to position [108, 0]
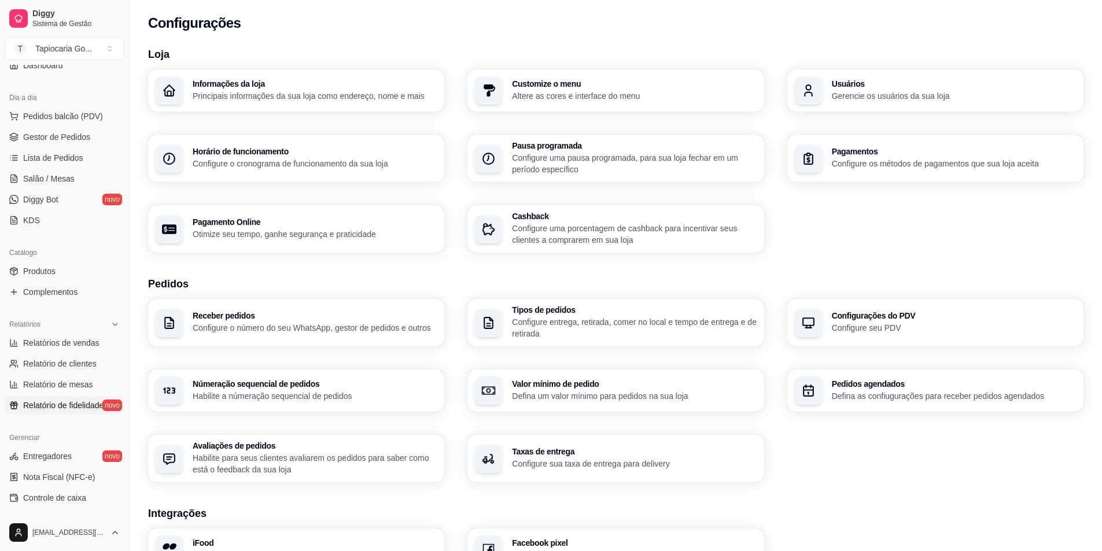
click at [76, 397] on link "Relatório de fidelidade novo" at bounding box center [65, 405] width 120 height 19
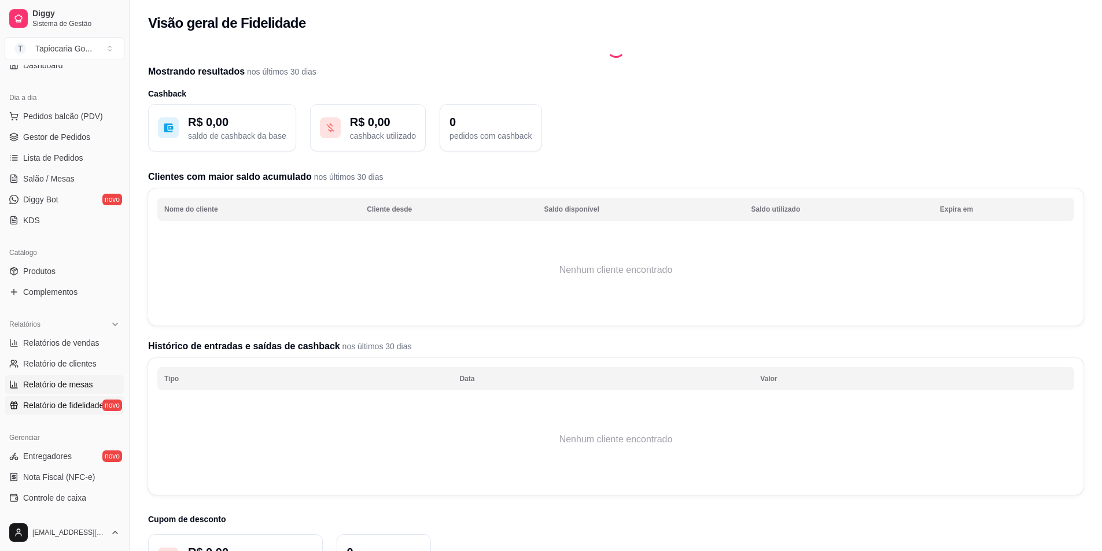
click at [71, 385] on span "Relatório de mesas" at bounding box center [58, 385] width 70 height 12
select select "TOTAL_OF_ORDERS"
select select "7"
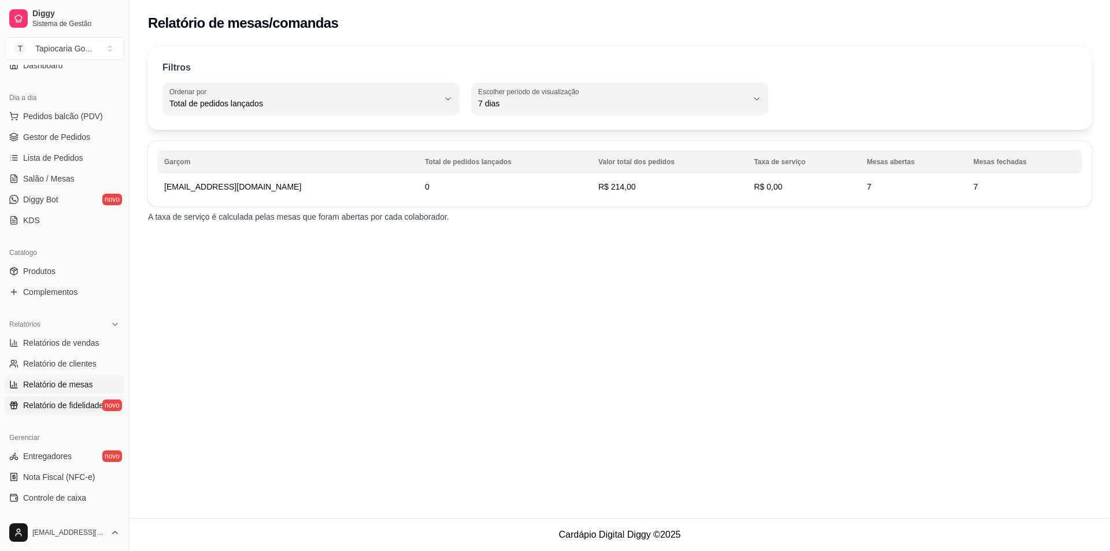
click at [87, 399] on link "Relatório de fidelidade novo" at bounding box center [65, 405] width 120 height 19
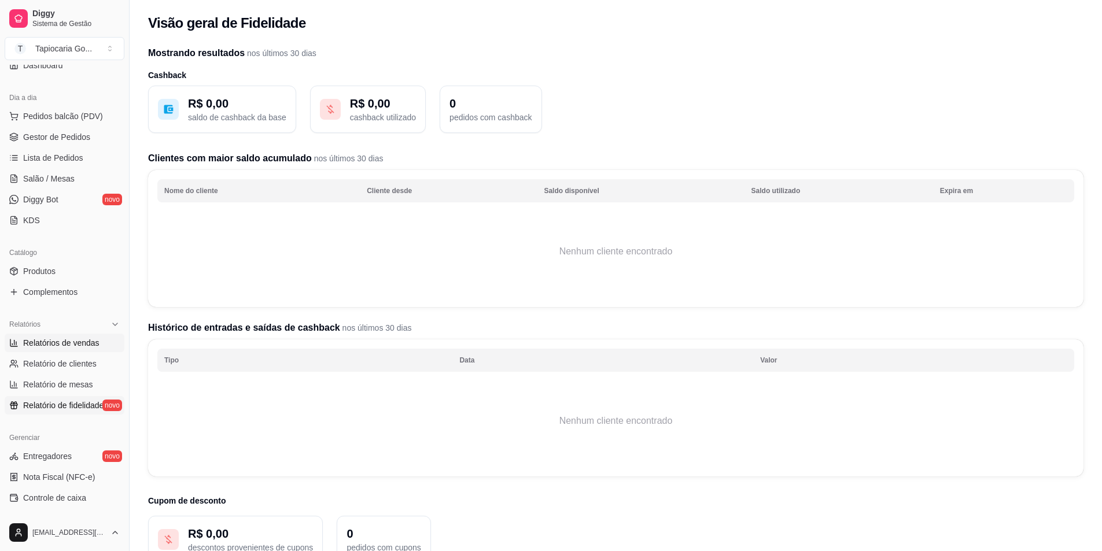
click at [78, 341] on span "Relatórios de vendas" at bounding box center [61, 343] width 76 height 12
select select "ALL"
select select "0"
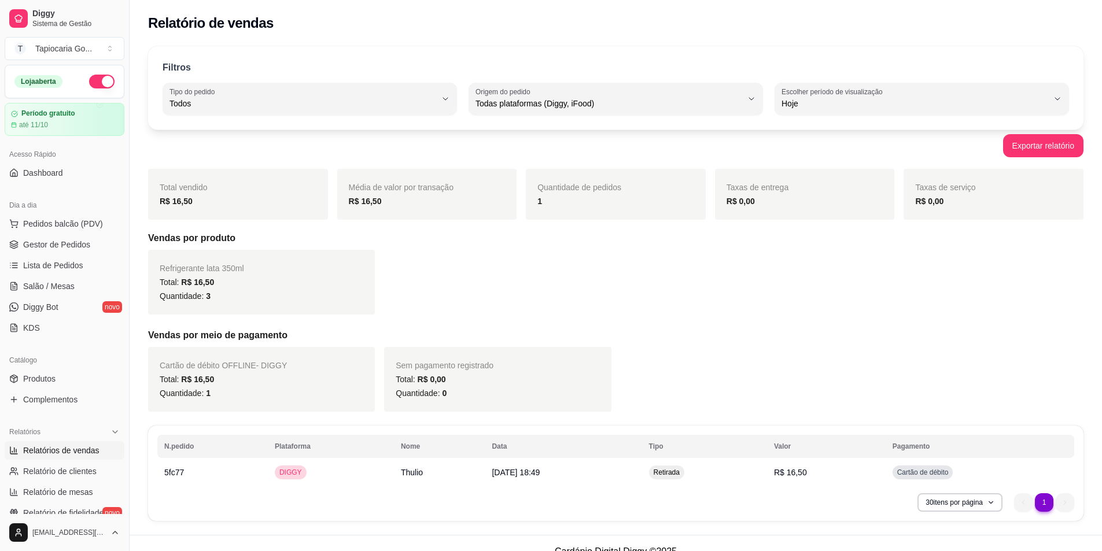
click at [87, 389] on ul "Produtos Complementos" at bounding box center [65, 388] width 120 height 39
click at [86, 400] on link "Complementos" at bounding box center [65, 399] width 120 height 19
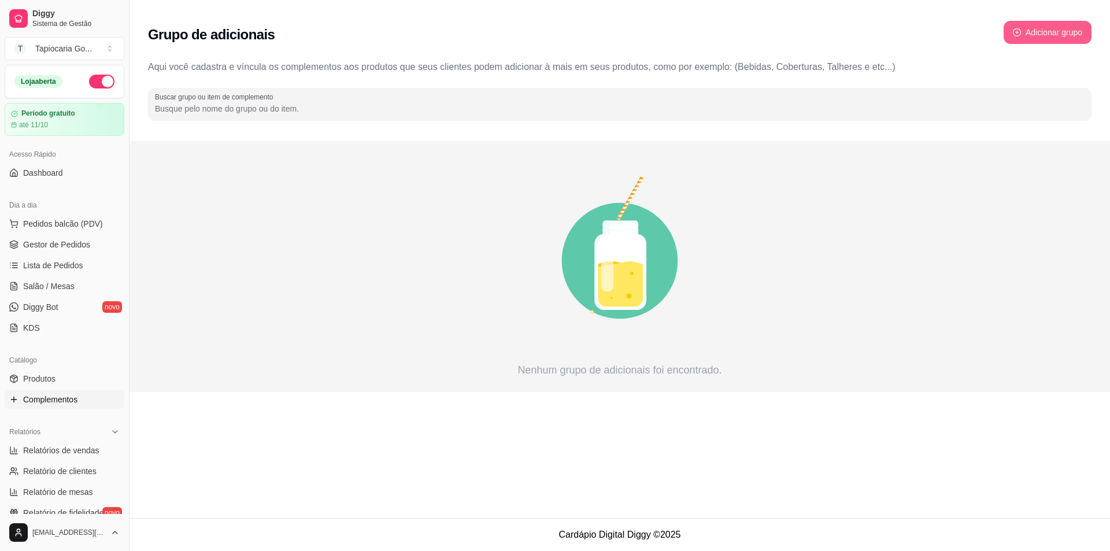
click at [1014, 31] on icon "plus-circle" at bounding box center [1017, 32] width 8 height 8
click at [75, 169] on link "Dashboard" at bounding box center [65, 173] width 120 height 19
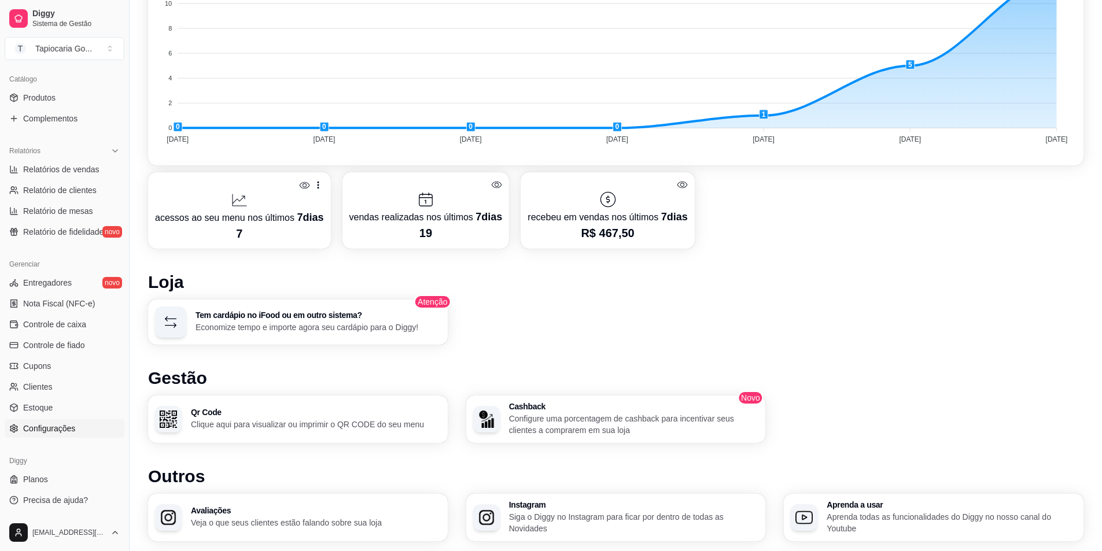
scroll to position [463, 0]
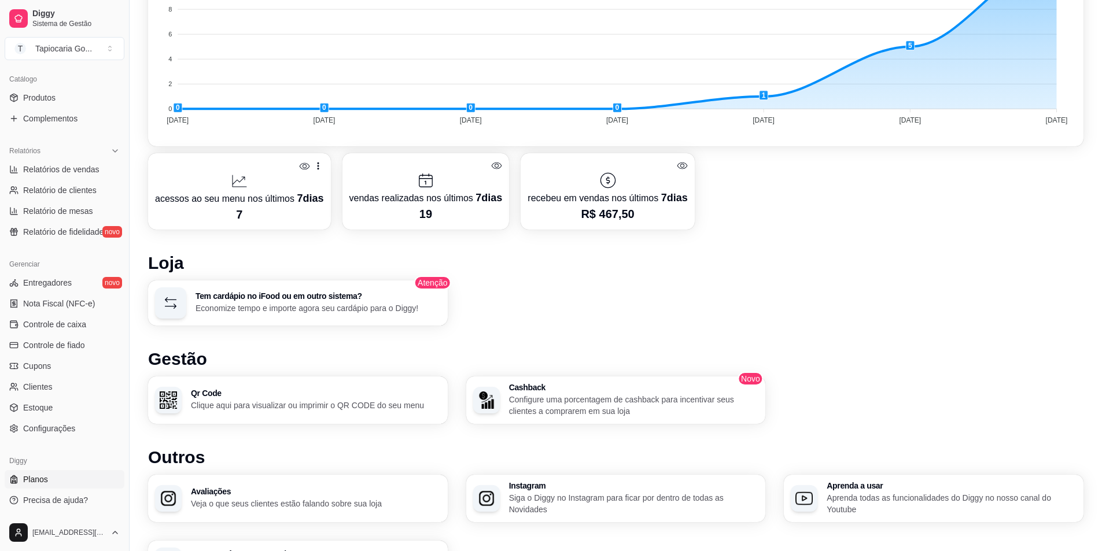
click at [71, 478] on link "Planos" at bounding box center [65, 479] width 120 height 19
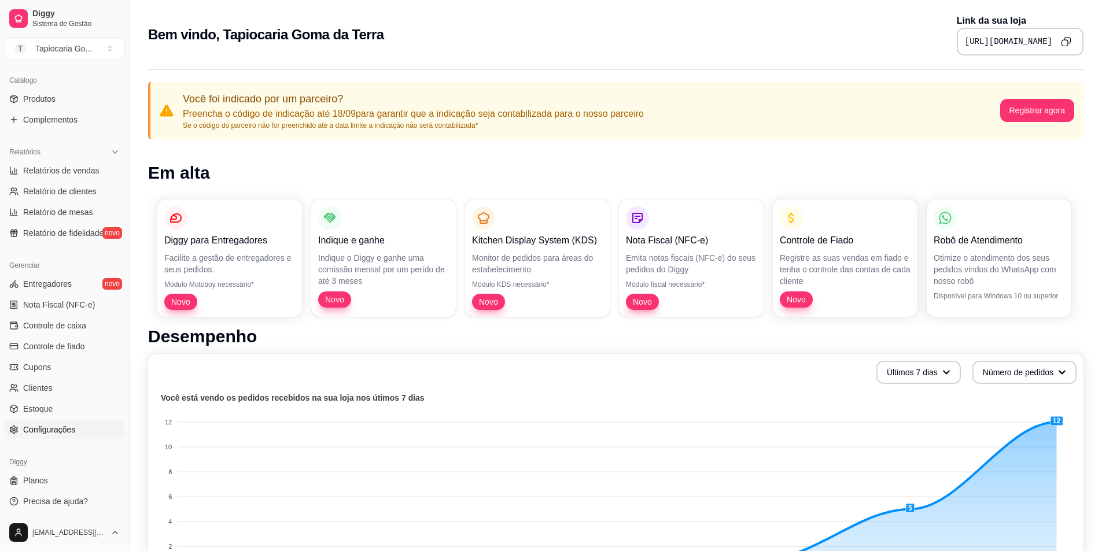
scroll to position [281, 0]
click at [92, 323] on link "Controle de caixa" at bounding box center [65, 324] width 120 height 19
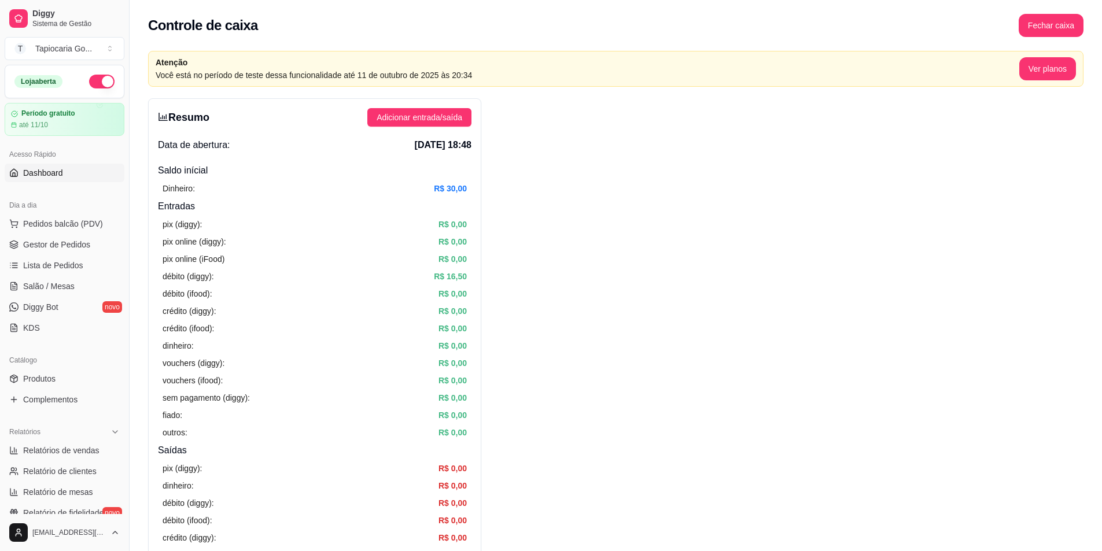
click at [71, 175] on link "Dashboard" at bounding box center [65, 173] width 120 height 19
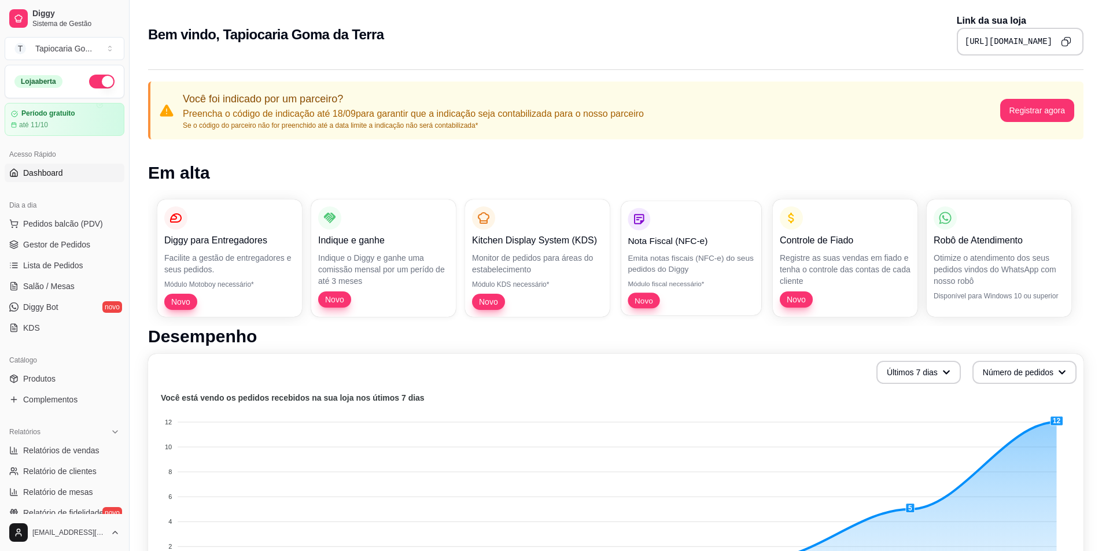
click at [671, 227] on div "Nota Fiscal (NFC-e) Emita notas fiscais (NFC-e) do seus pedidos do [PERSON_NAME…" at bounding box center [690, 258] width 127 height 101
click at [1037, 105] on button "Registrar agora" at bounding box center [1036, 110] width 72 height 23
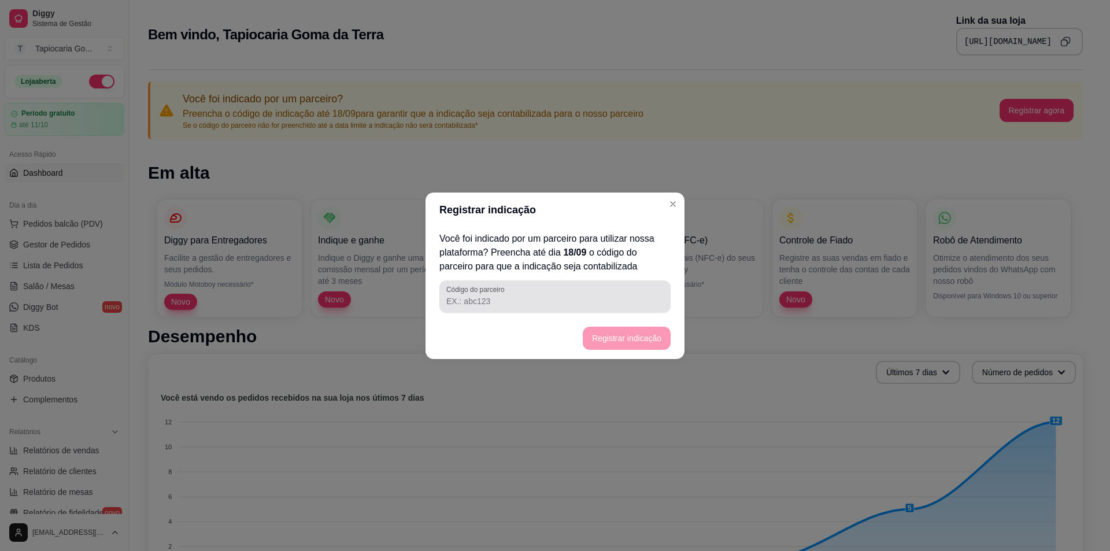
click at [483, 297] on input "Código do parceiro" at bounding box center [554, 301] width 217 height 12
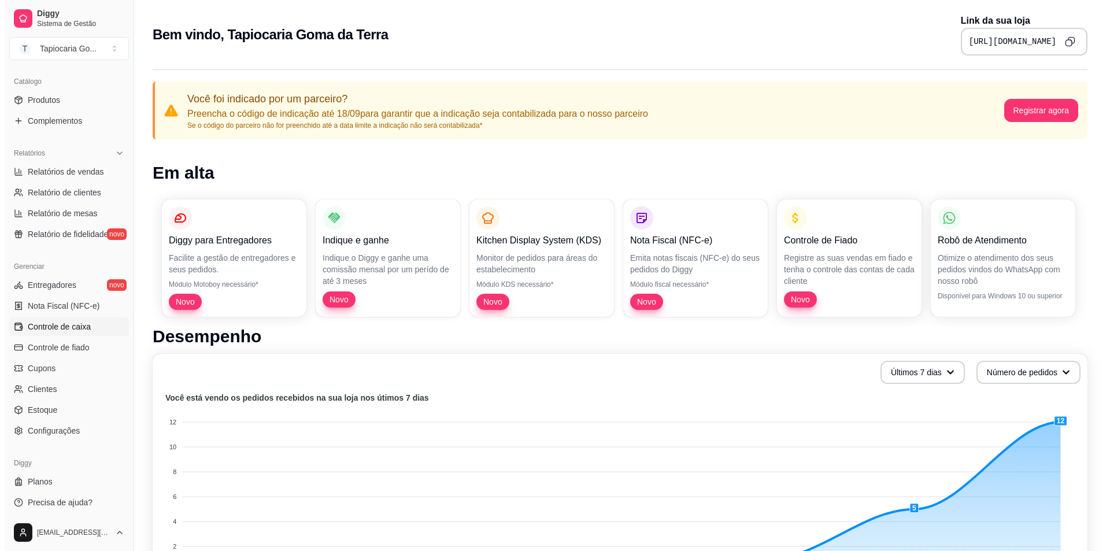
scroll to position [281, 0]
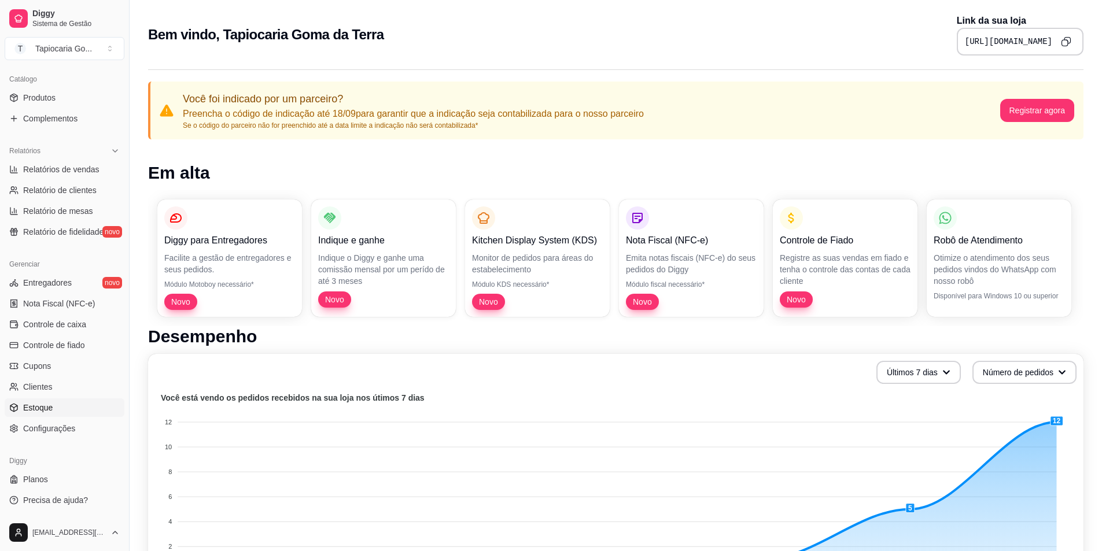
click at [75, 404] on link "Estoque" at bounding box center [65, 407] width 120 height 19
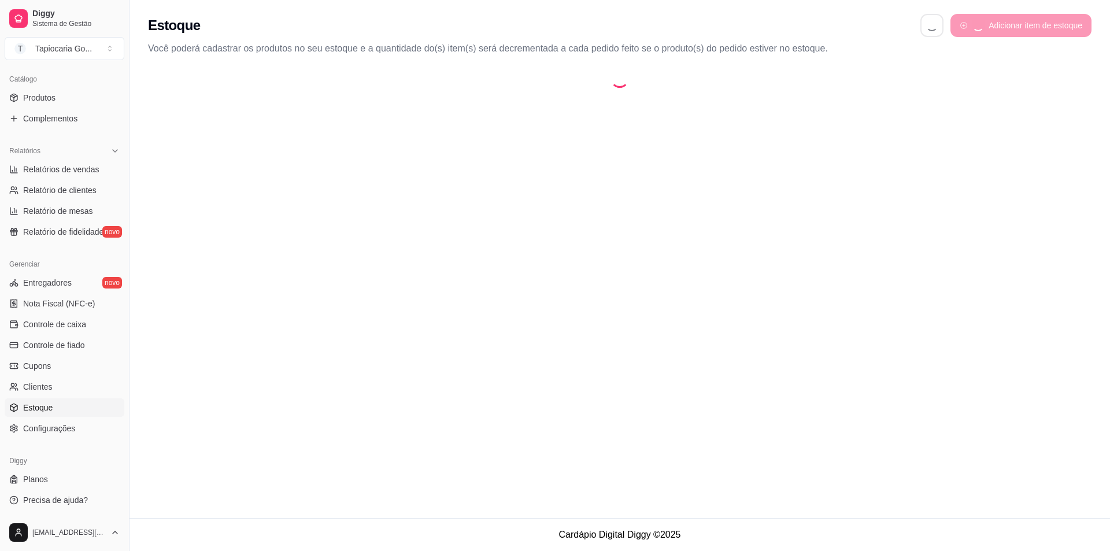
select select "QUANTITY_ORDER"
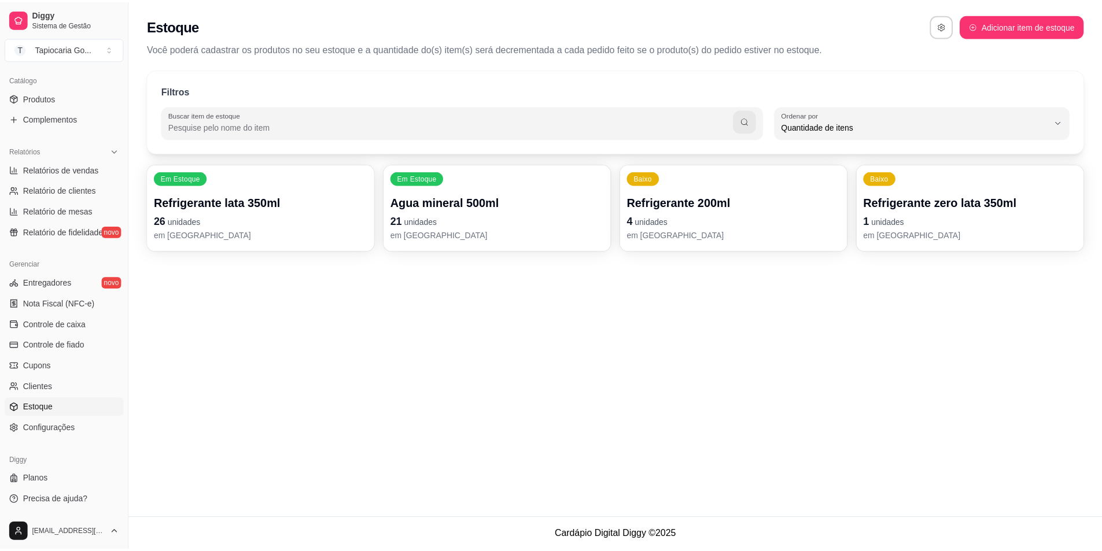
scroll to position [11, 0]
click at [942, 28] on button "button" at bounding box center [948, 25] width 23 height 23
click at [943, 31] on button "button" at bounding box center [948, 25] width 23 height 23
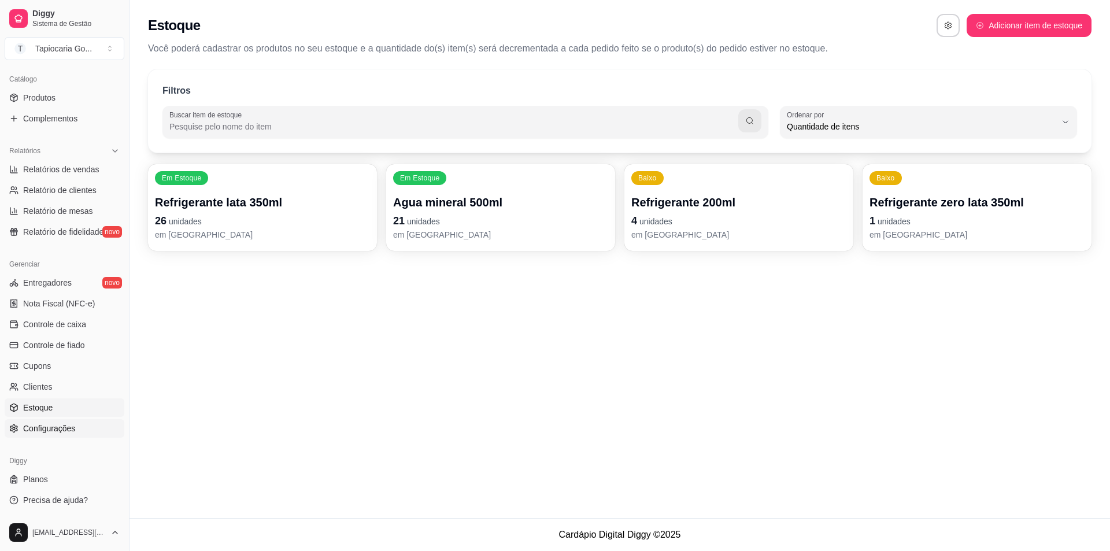
click at [72, 429] on span "Configurações" at bounding box center [49, 429] width 52 height 12
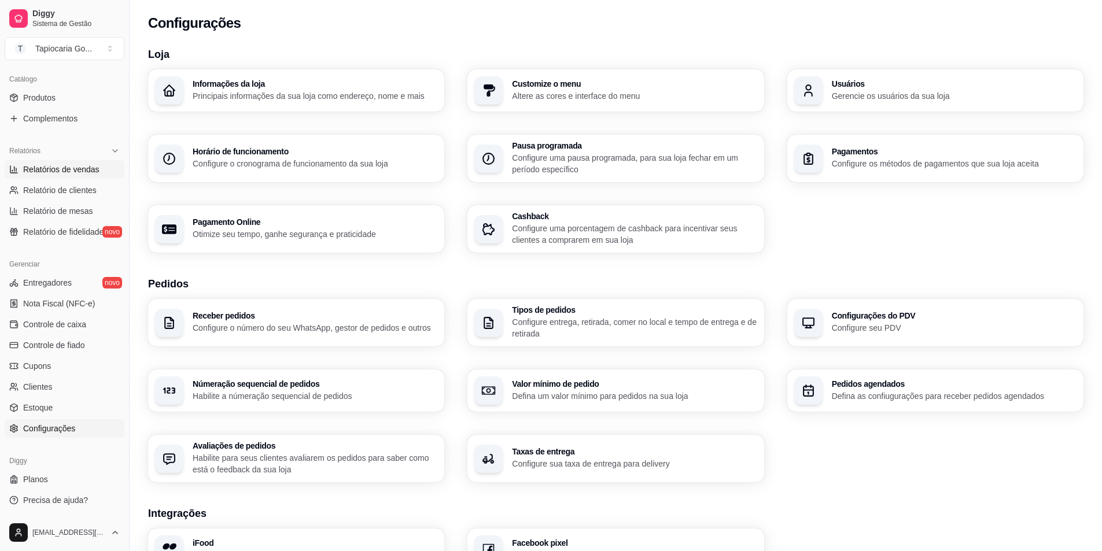
click at [47, 176] on link "Relatórios de vendas" at bounding box center [65, 169] width 120 height 19
select select "ALL"
select select "0"
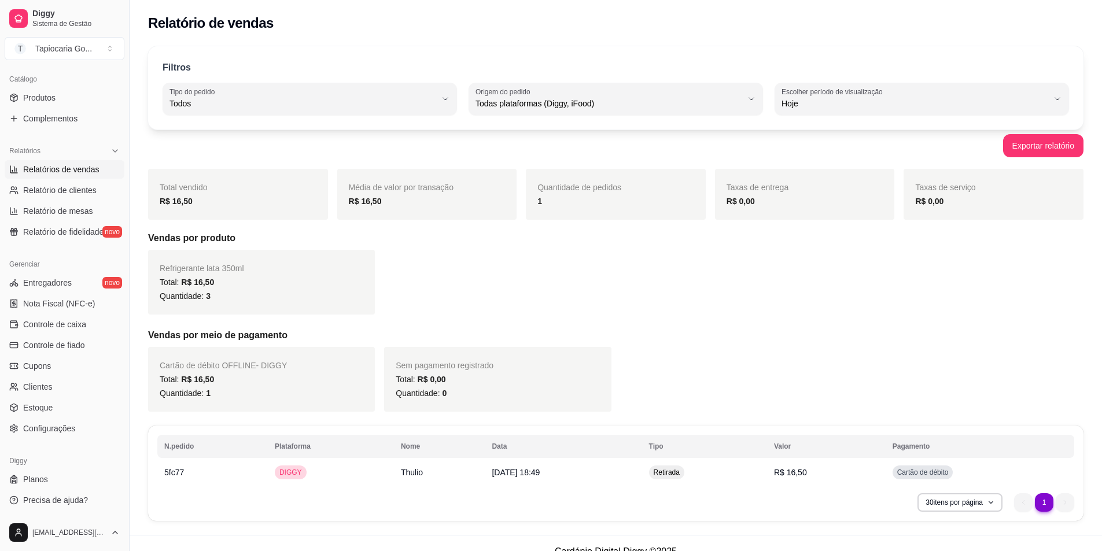
click at [87, 199] on ul "Relatórios de vendas Relatório de clientes Relatório de mesas Relatório de fide…" at bounding box center [65, 200] width 120 height 81
click at [62, 109] on ul "Produtos Complementos" at bounding box center [65, 107] width 120 height 39
click at [69, 113] on span "Complementos" at bounding box center [50, 119] width 54 height 12
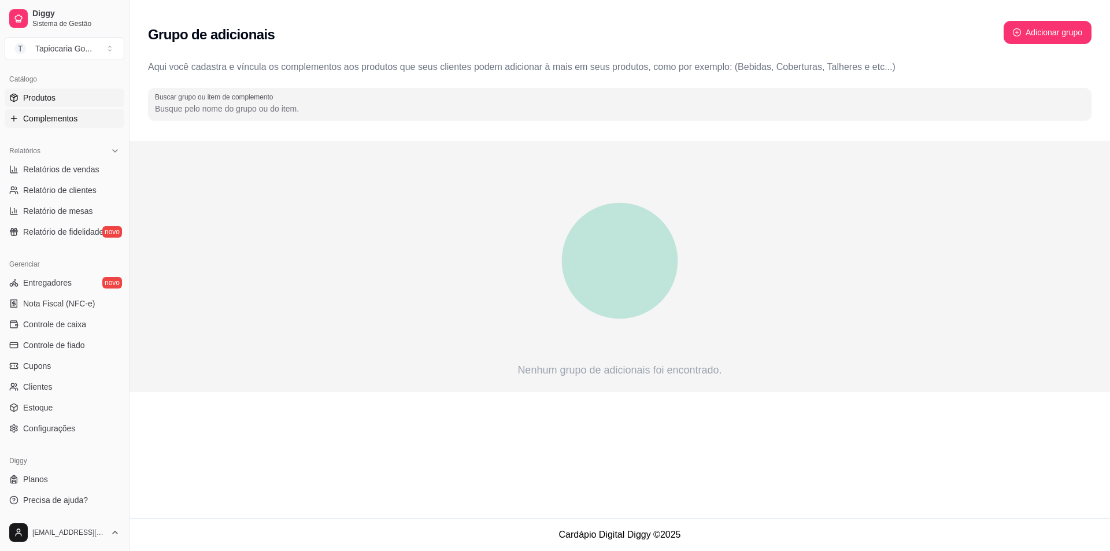
click at [62, 101] on link "Produtos" at bounding box center [65, 97] width 120 height 19
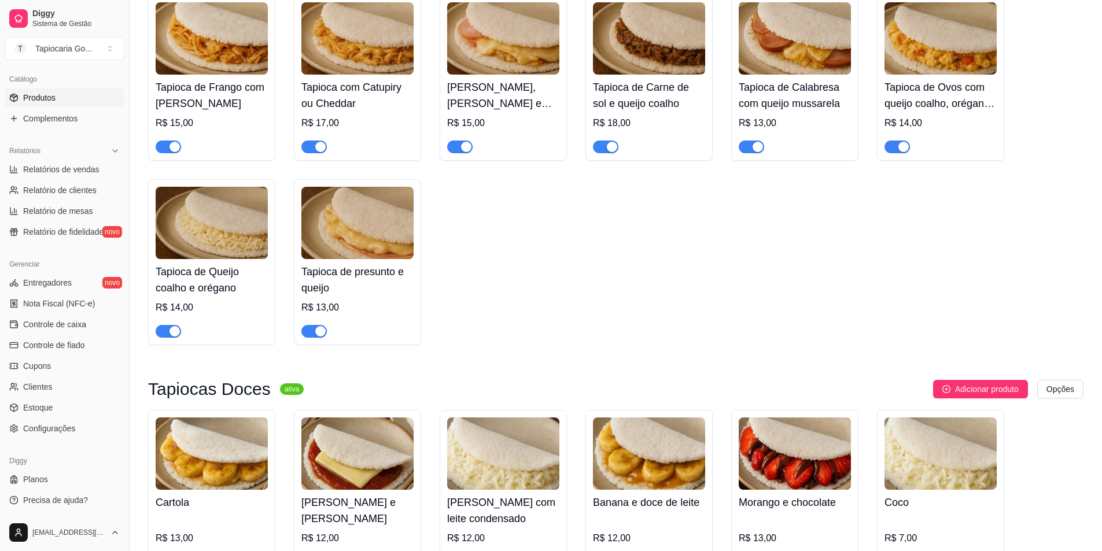
scroll to position [173, 0]
